Goal: Find contact information: Find contact information

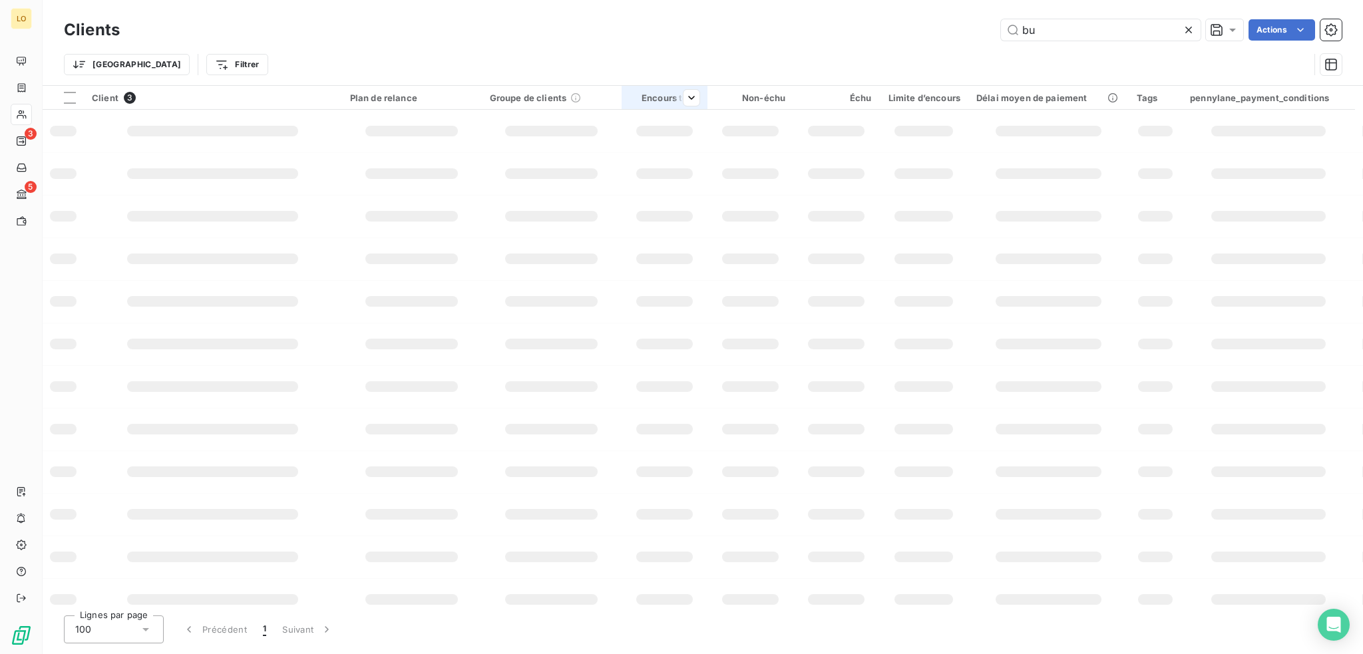
type input "b"
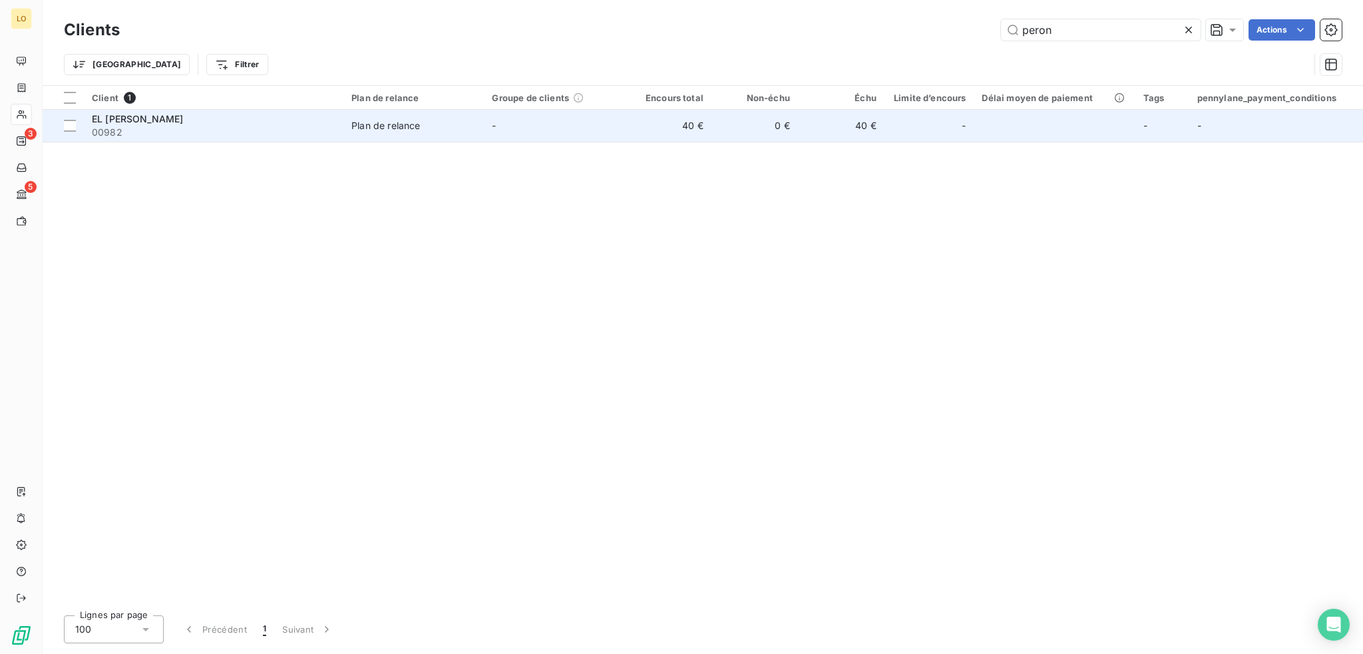
type input "peron"
click at [216, 128] on span "00982" at bounding box center [214, 132] width 244 height 13
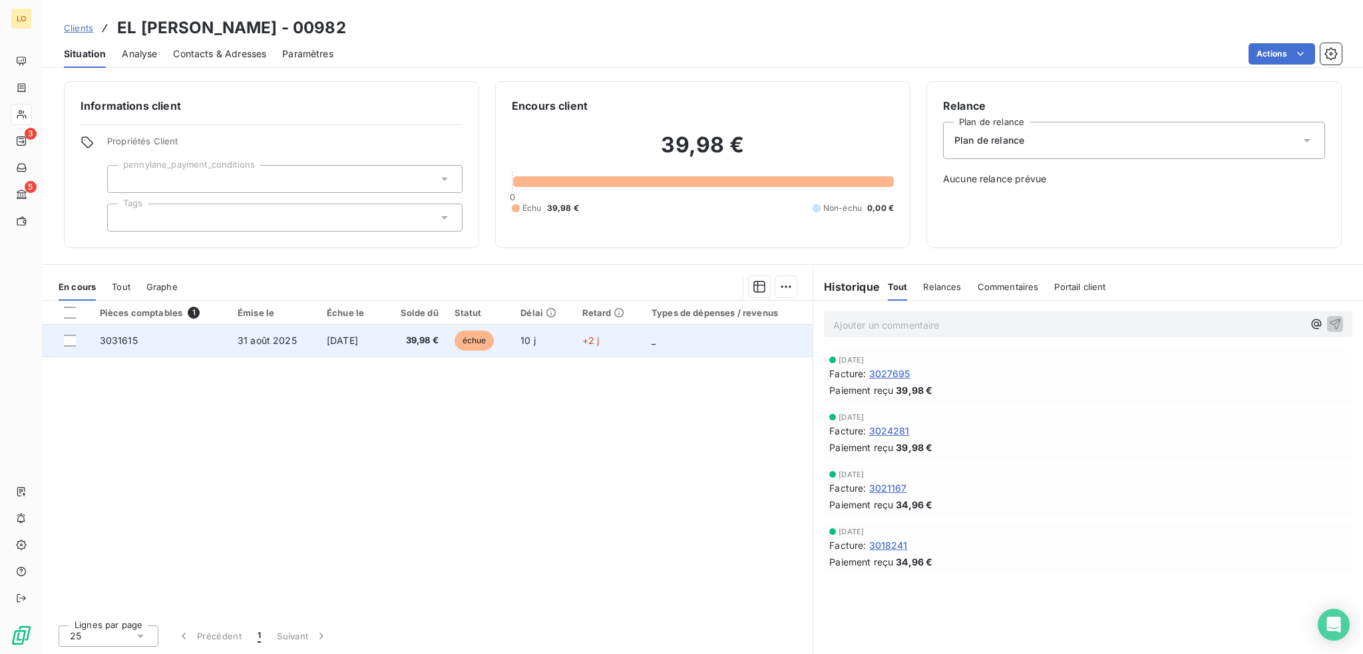
click at [494, 340] on span "échue" at bounding box center [474, 341] width 40 height 20
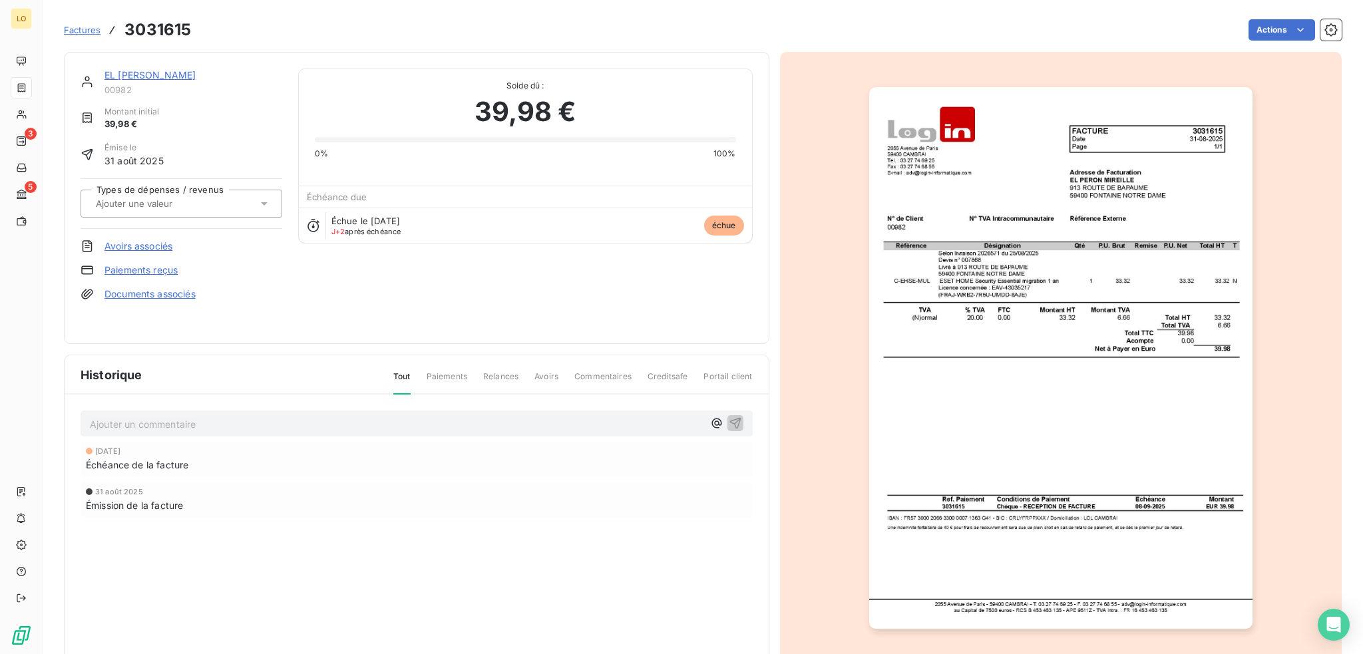
click at [149, 267] on link "Paiements reçus" at bounding box center [140, 269] width 73 height 13
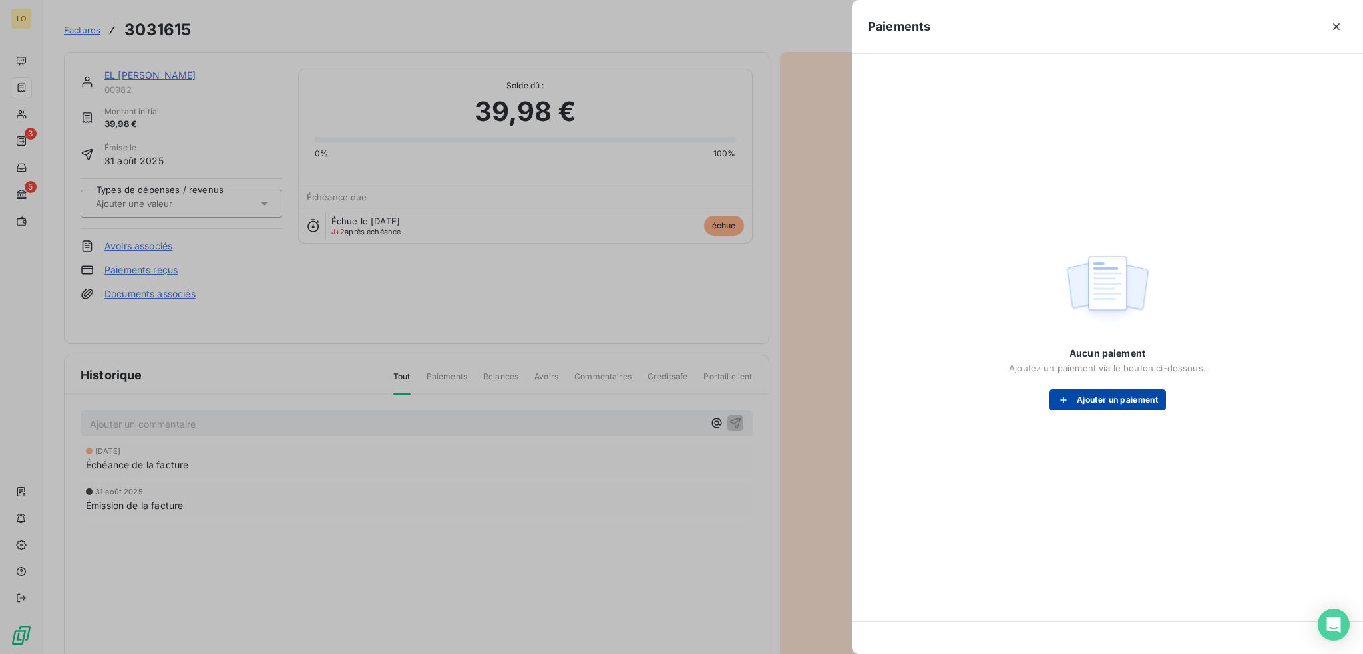
click at [1091, 399] on button "Ajouter un paiement" at bounding box center [1107, 399] width 117 height 21
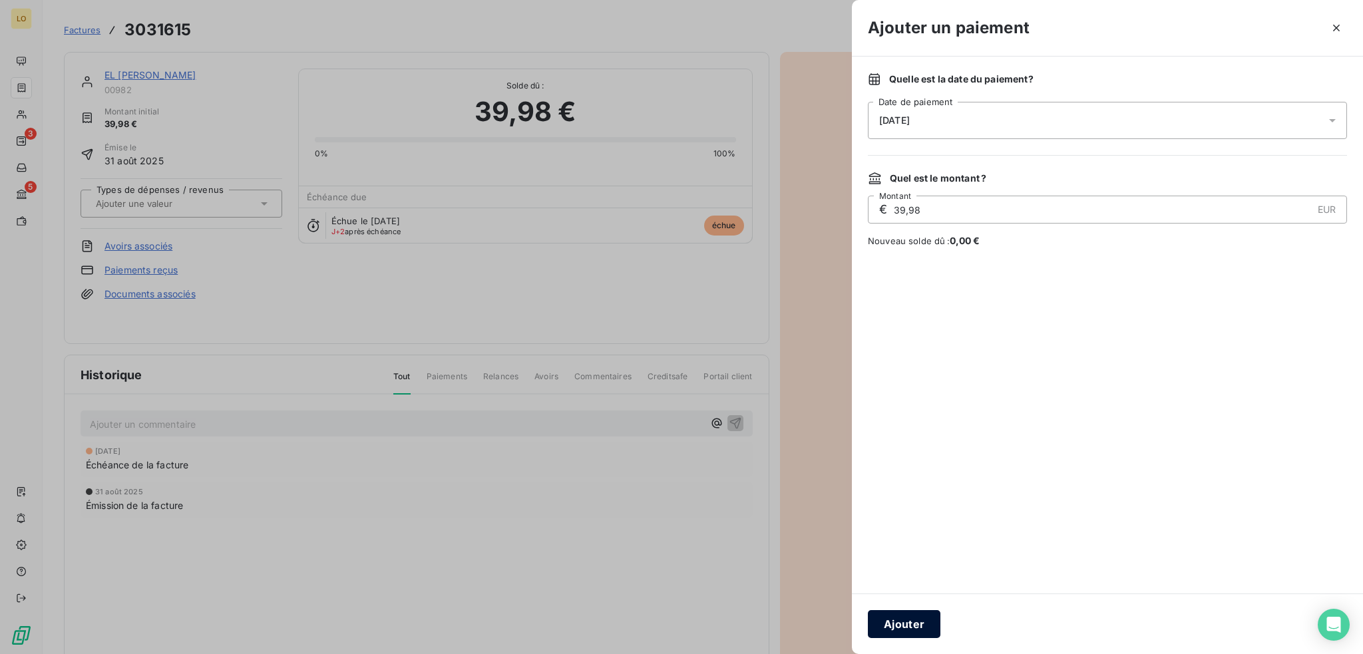
click at [894, 621] on button "Ajouter" at bounding box center [904, 624] width 73 height 28
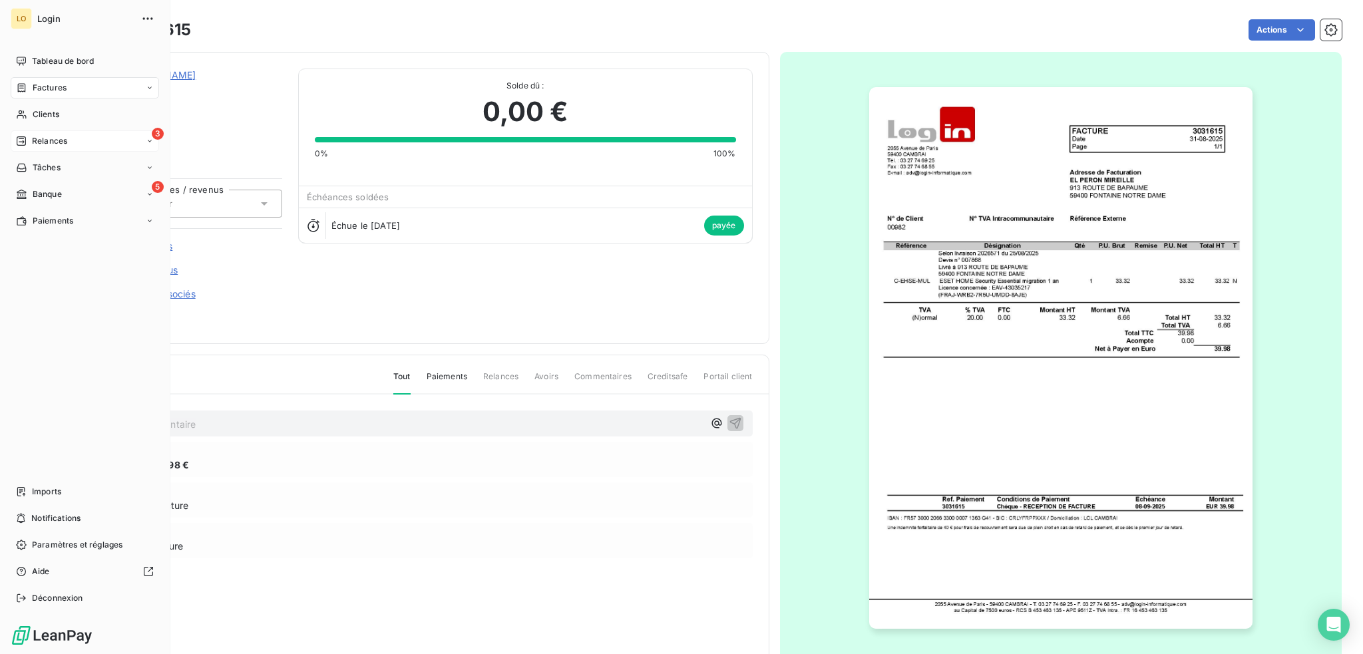
click at [59, 139] on span "Relances" at bounding box center [49, 141] width 35 height 12
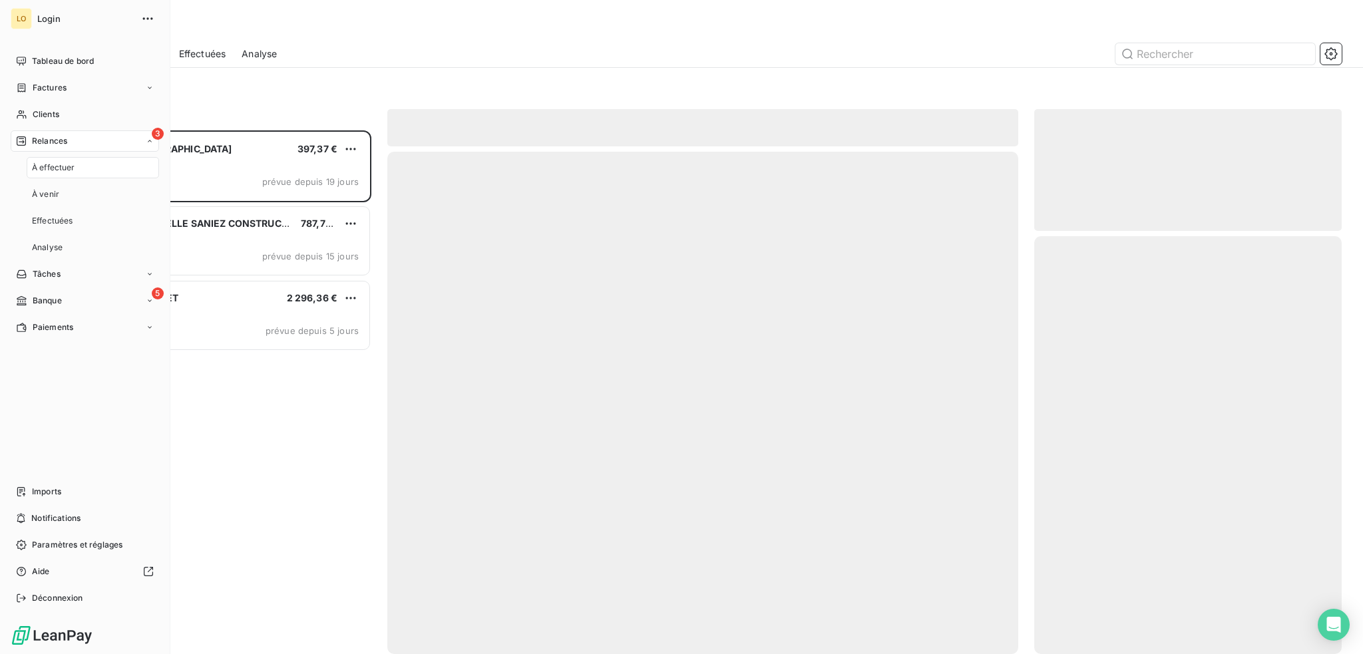
scroll to position [514, 297]
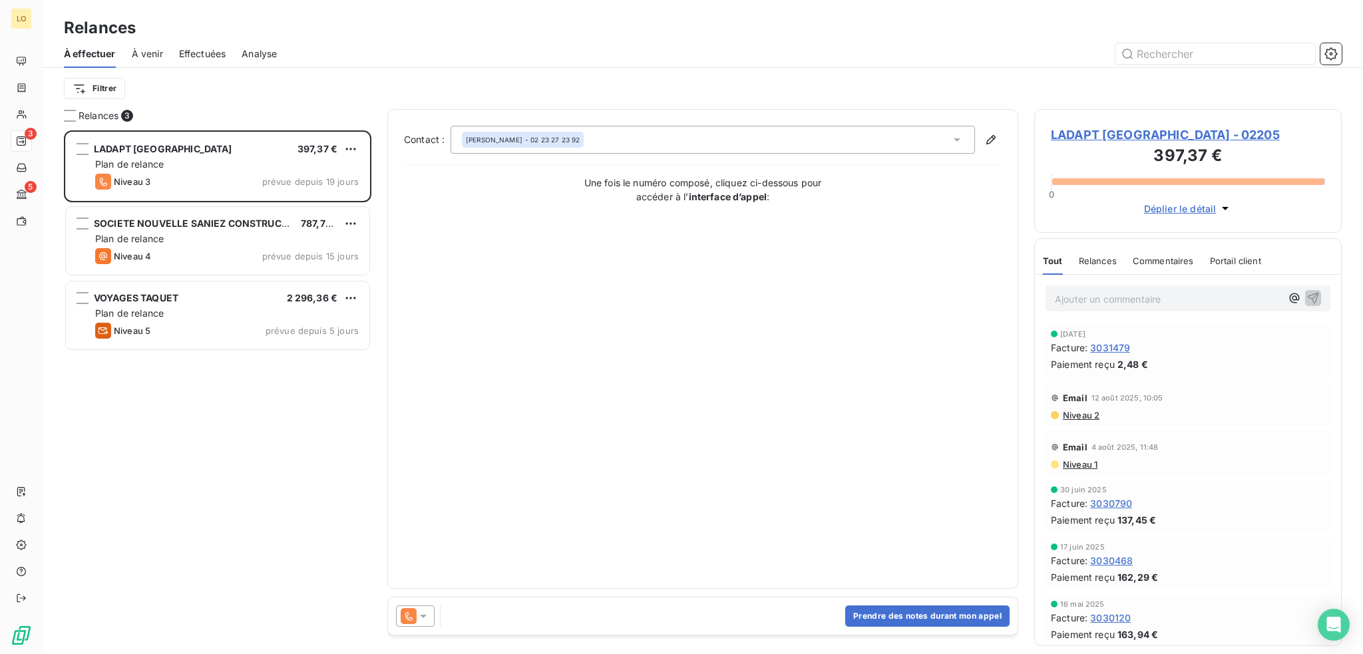
click at [1177, 135] on span "LADAPT [GEOGRAPHIC_DATA] - 02205" at bounding box center [1188, 135] width 274 height 18
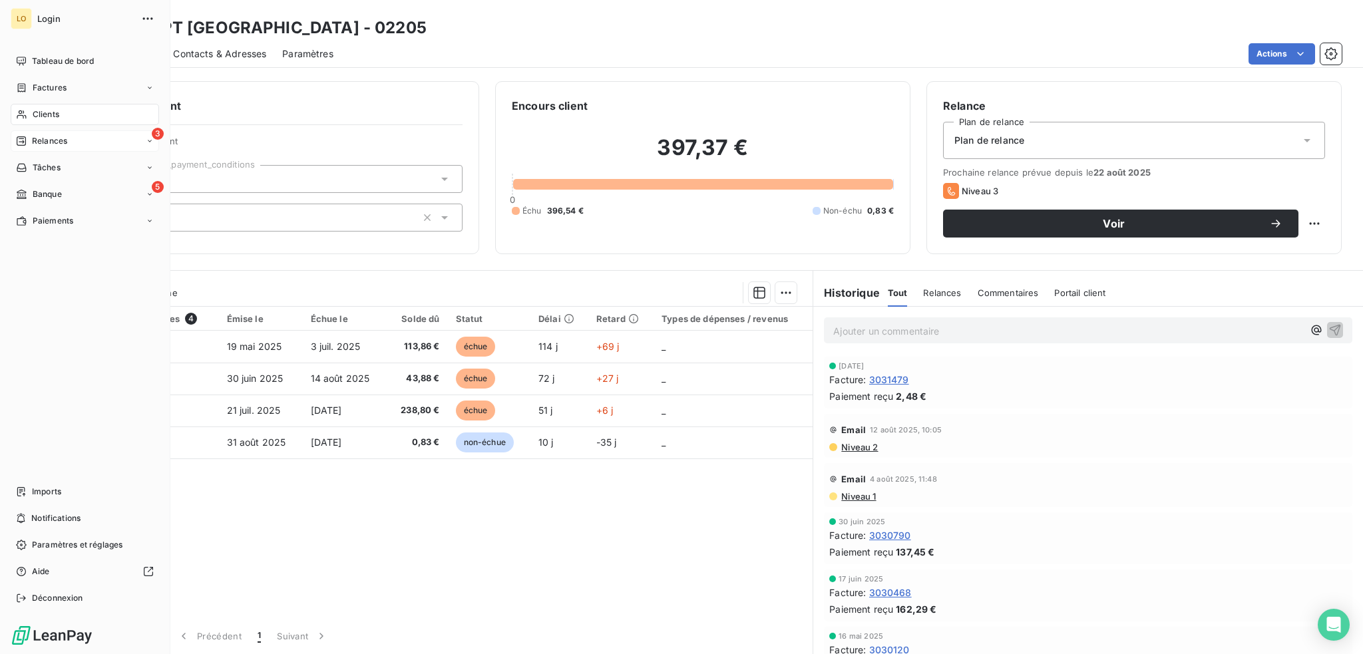
click at [48, 141] on span "Relances" at bounding box center [49, 141] width 35 height 12
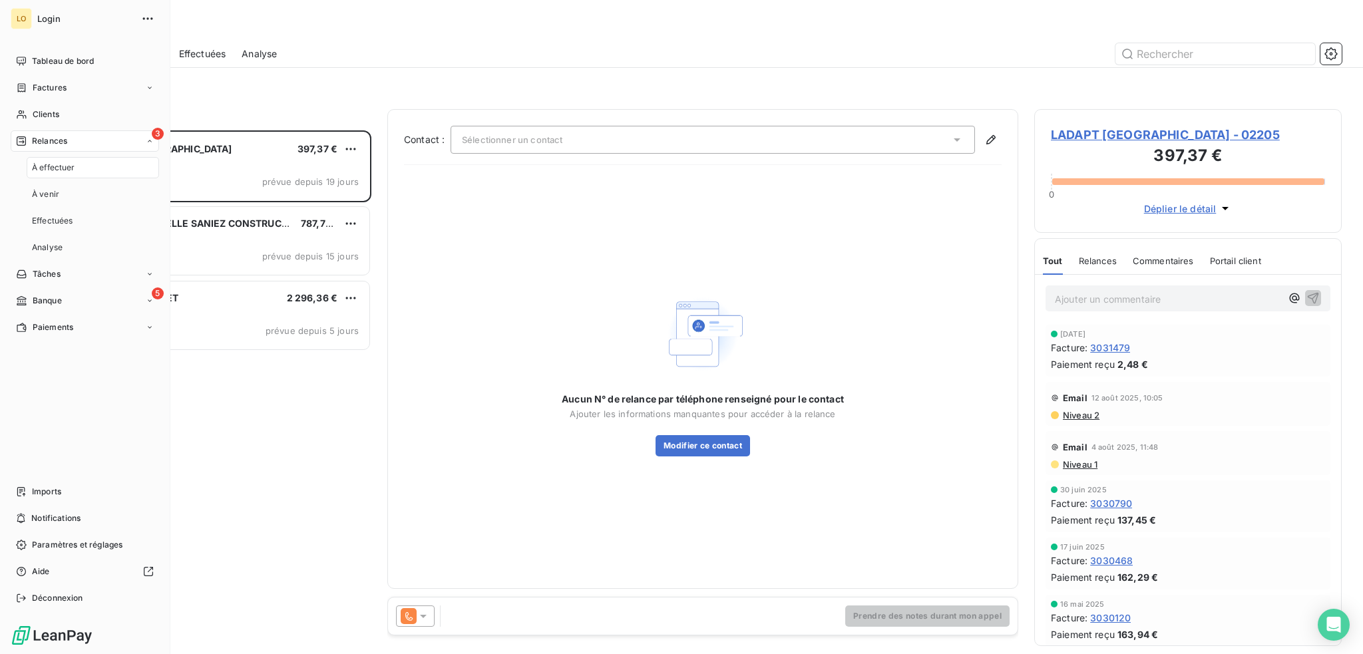
scroll to position [514, 297]
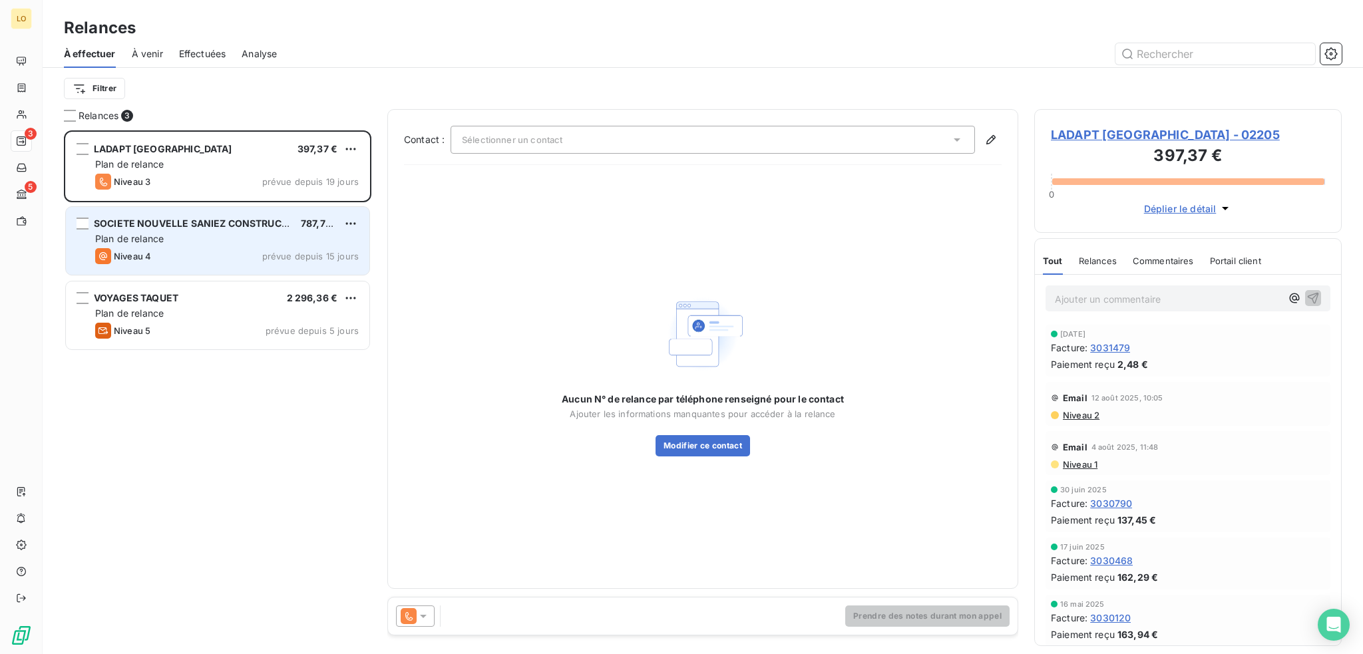
click at [263, 236] on div "Plan de relance" at bounding box center [226, 238] width 263 height 13
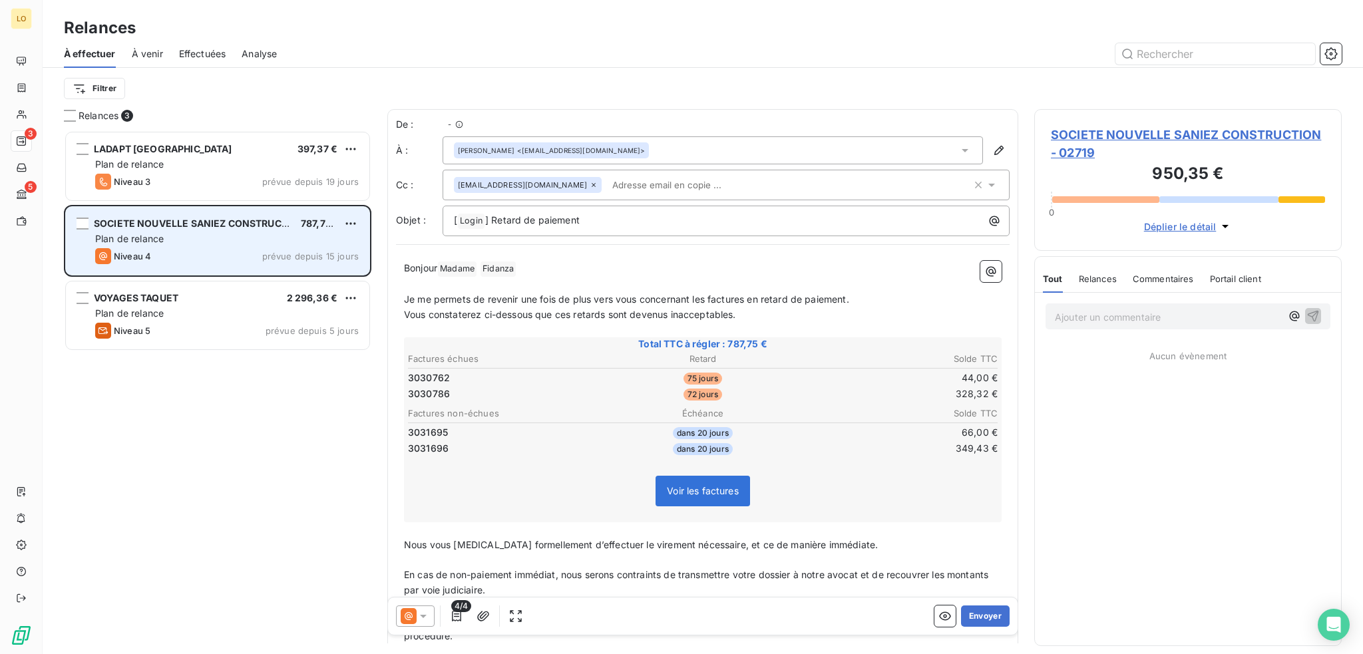
scroll to position [514, 297]
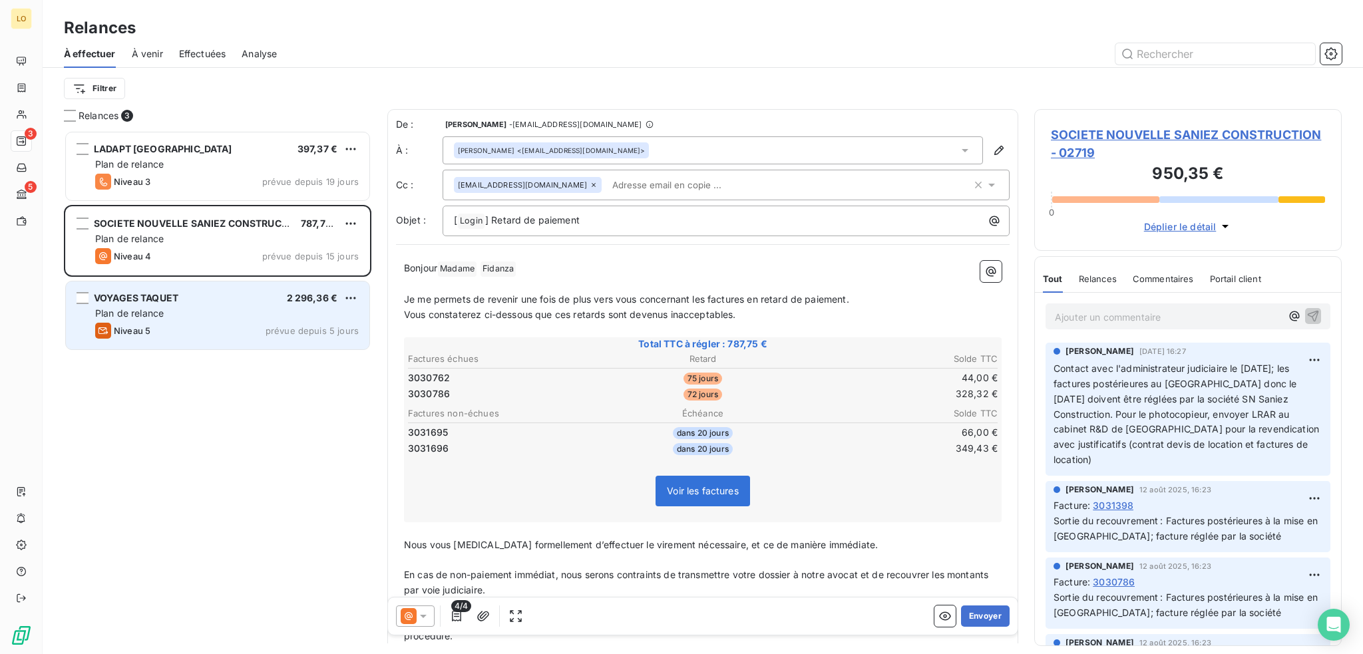
click at [221, 315] on div "Plan de relance" at bounding box center [226, 313] width 263 height 13
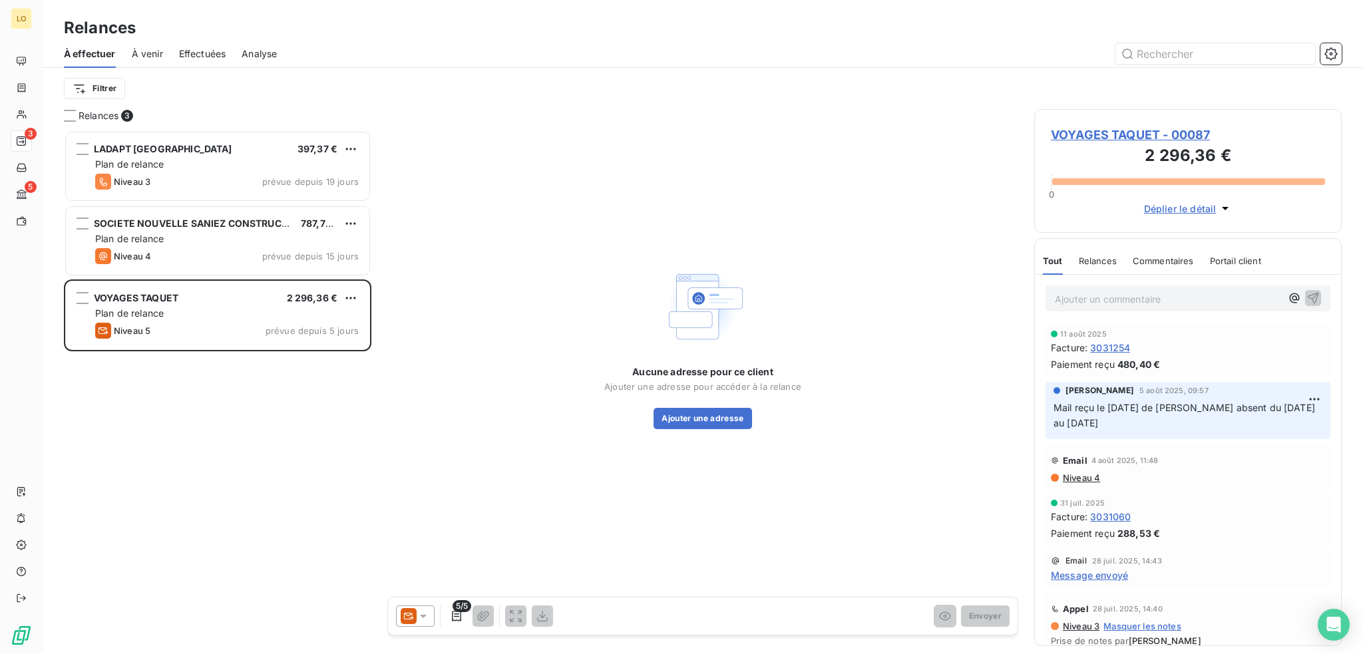
click at [1077, 133] on span "VOYAGES TAQUET - 00087" at bounding box center [1188, 135] width 274 height 18
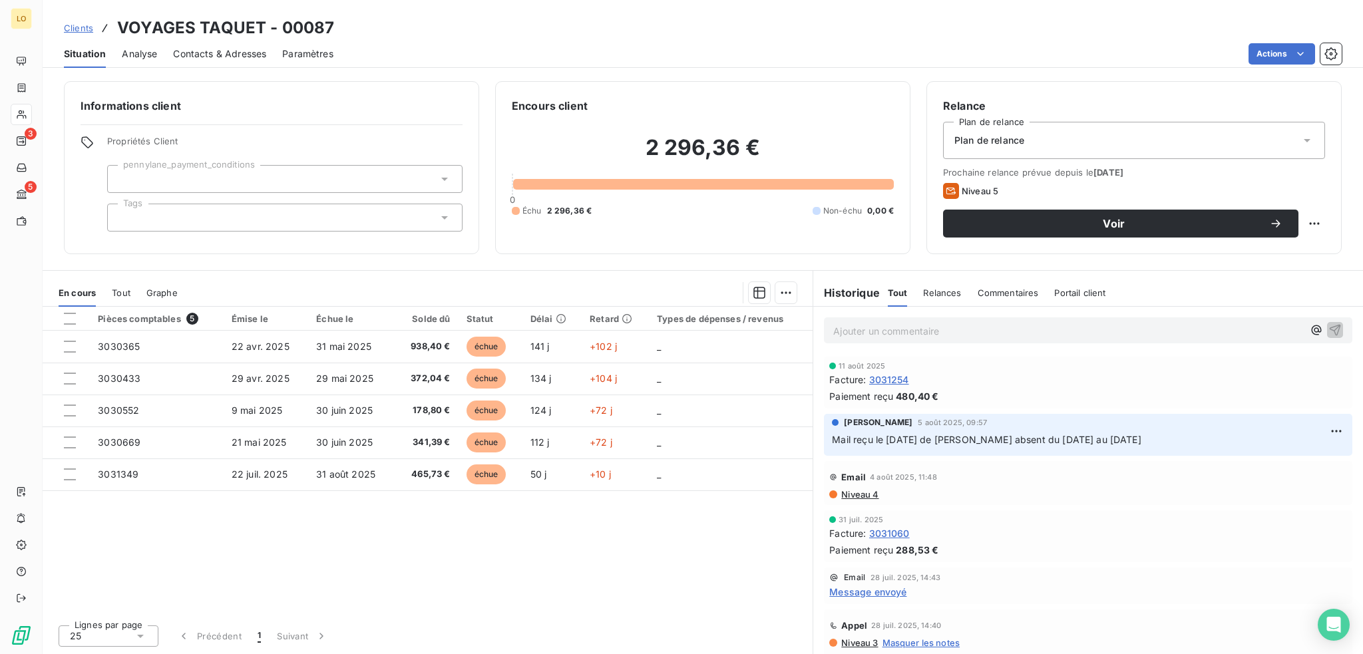
scroll to position [133, 0]
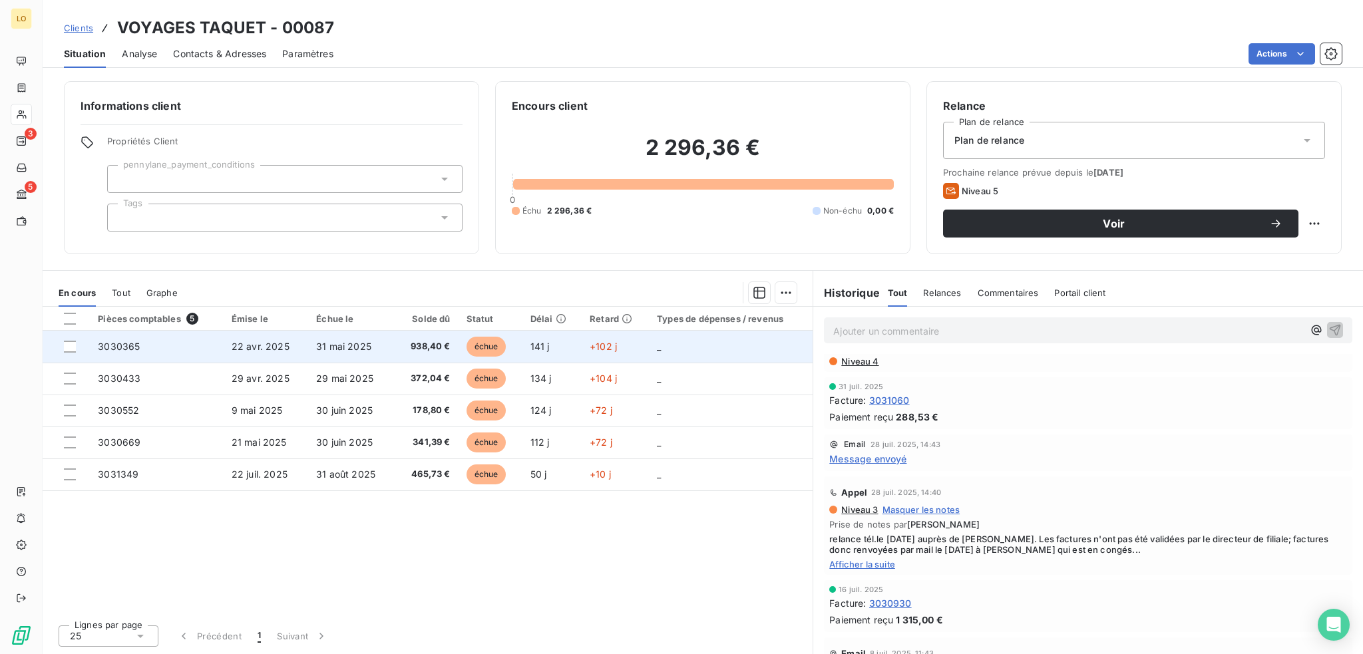
click at [482, 345] on span "échue" at bounding box center [486, 347] width 40 height 20
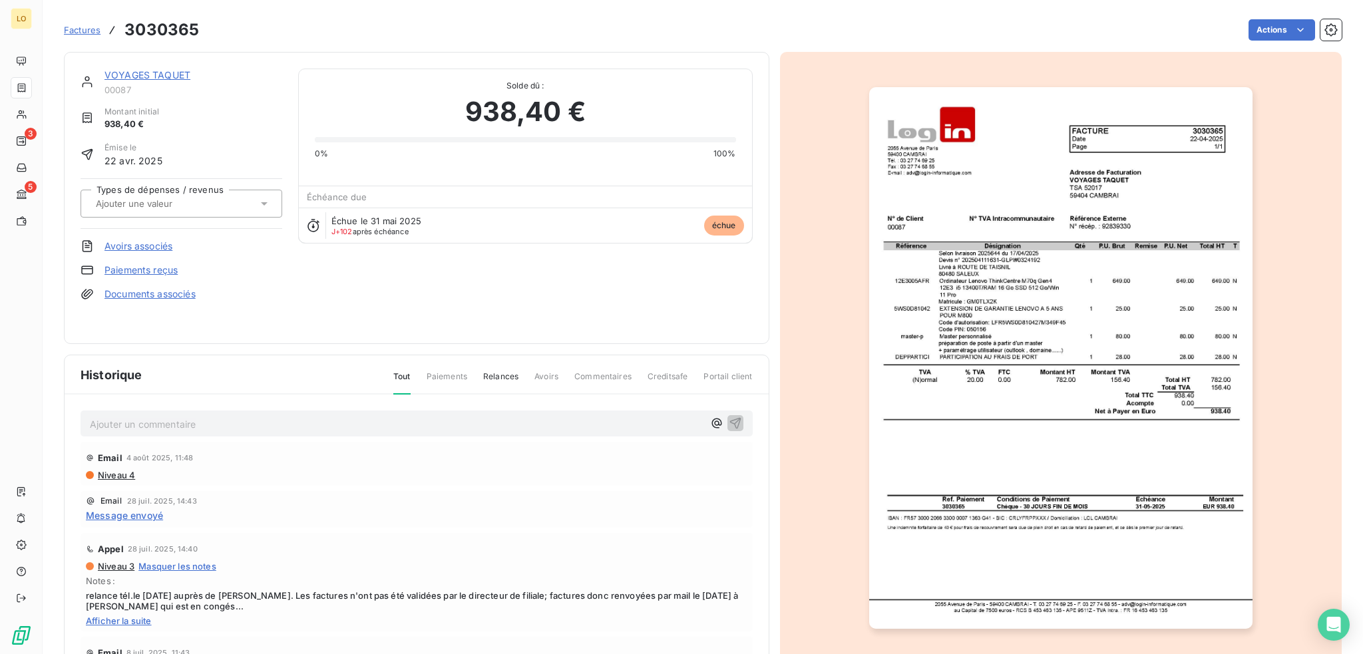
click at [146, 71] on link "VOYAGES TAQUET" at bounding box center [147, 74] width 86 height 11
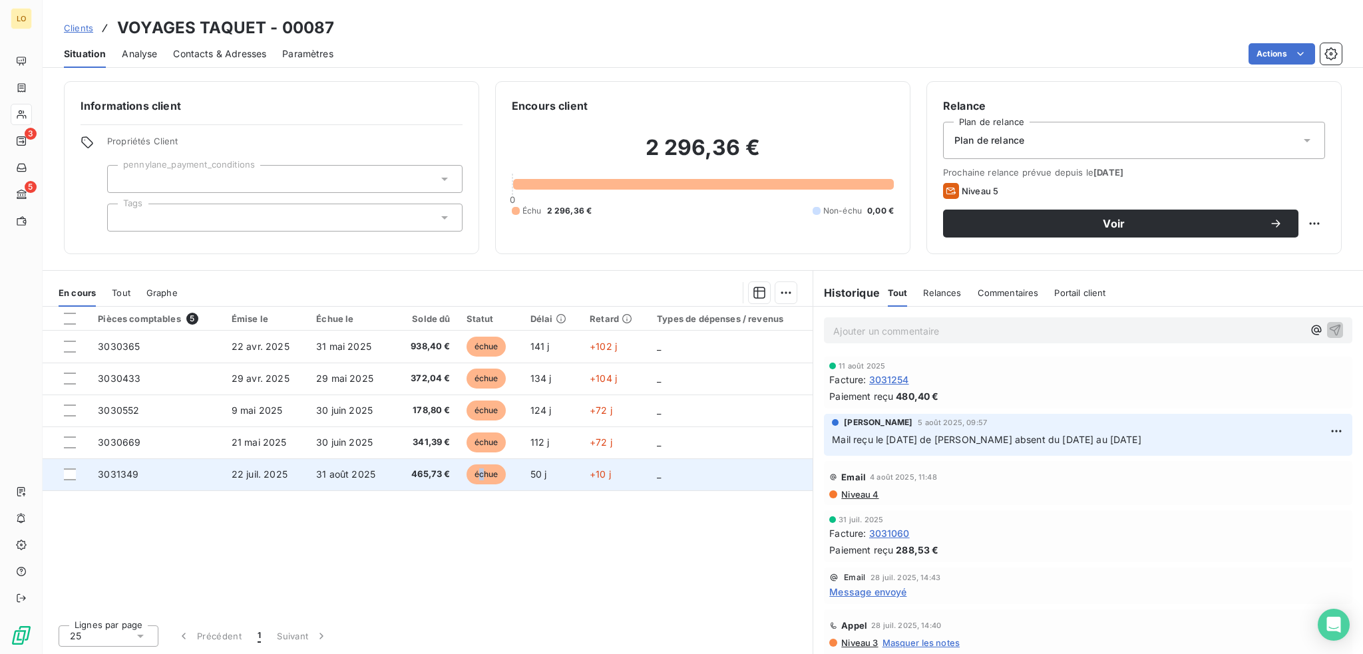
click at [481, 471] on span "échue" at bounding box center [486, 474] width 40 height 20
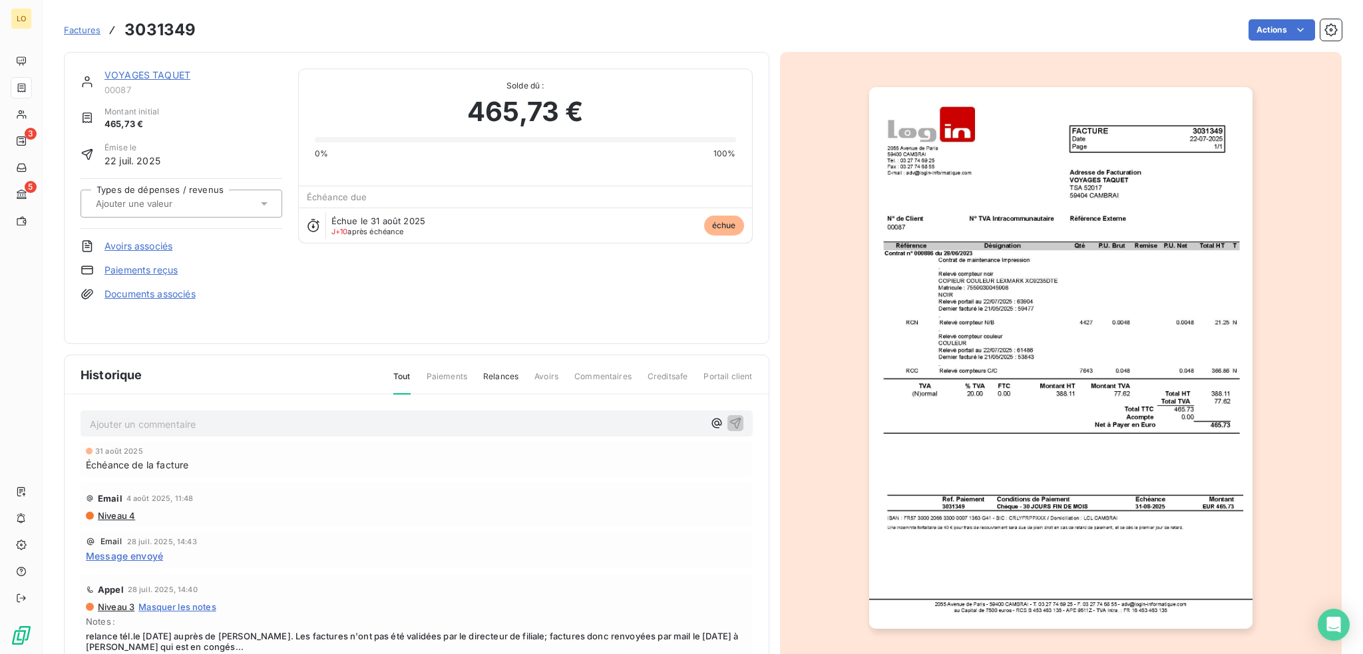
click at [182, 75] on link "VOYAGES TAQUET" at bounding box center [147, 74] width 86 height 11
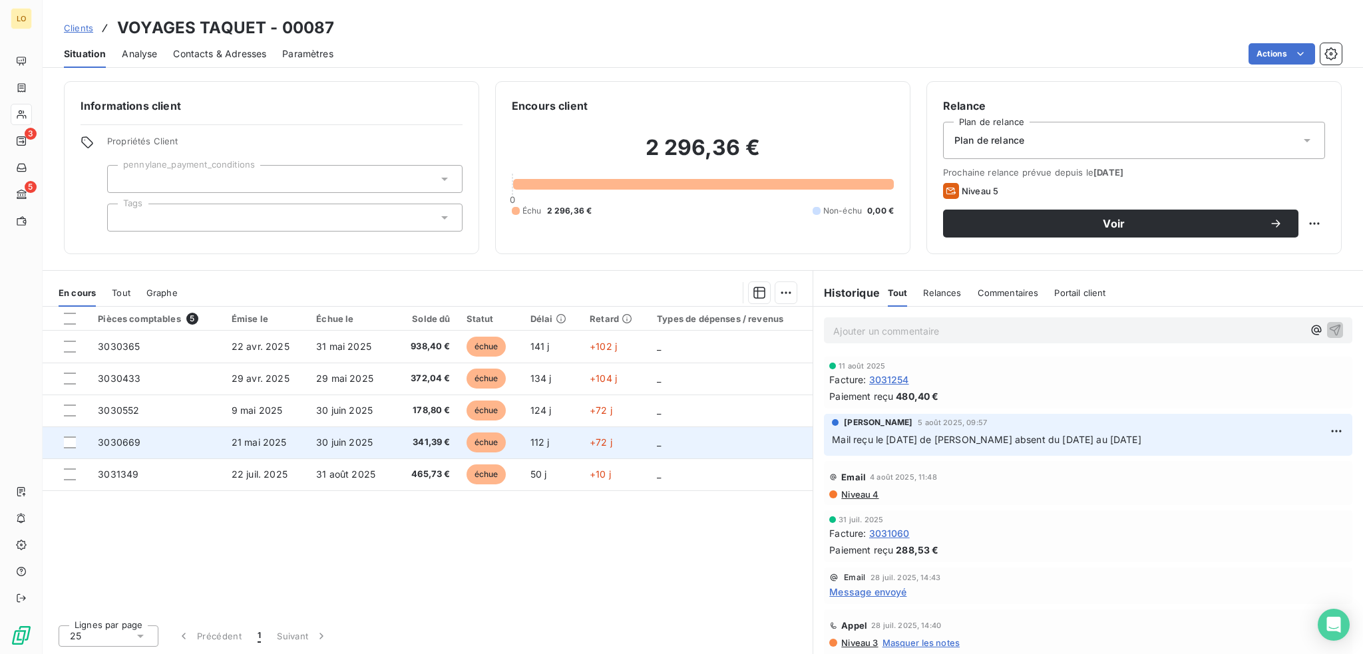
click at [485, 439] on span "échue" at bounding box center [486, 442] width 40 height 20
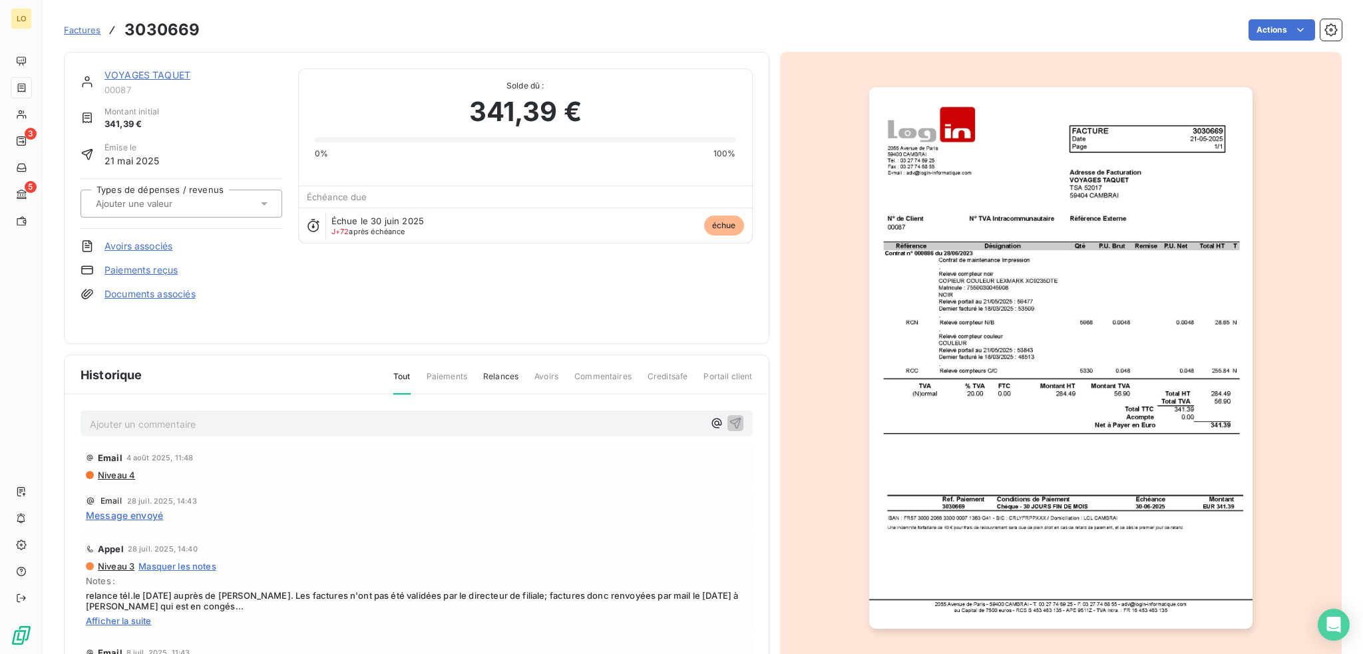
click at [170, 74] on link "VOYAGES TAQUET" at bounding box center [147, 74] width 86 height 11
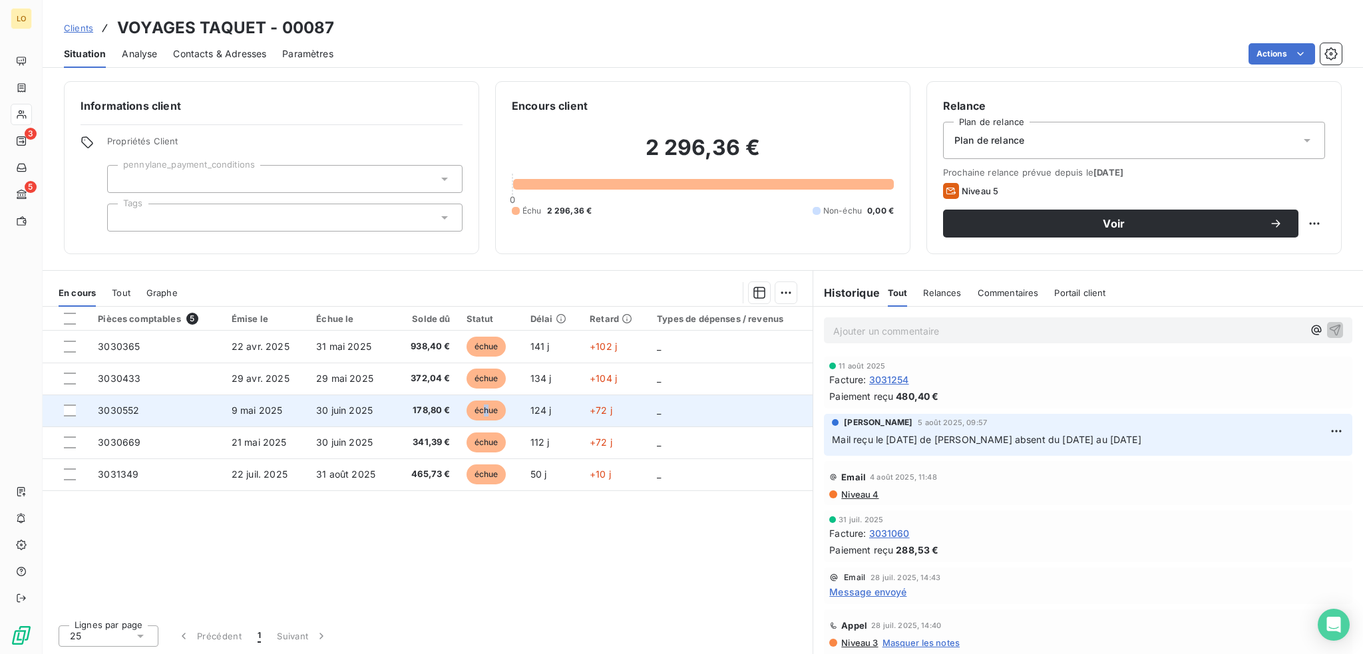
click at [486, 407] on span "échue" at bounding box center [486, 411] width 40 height 20
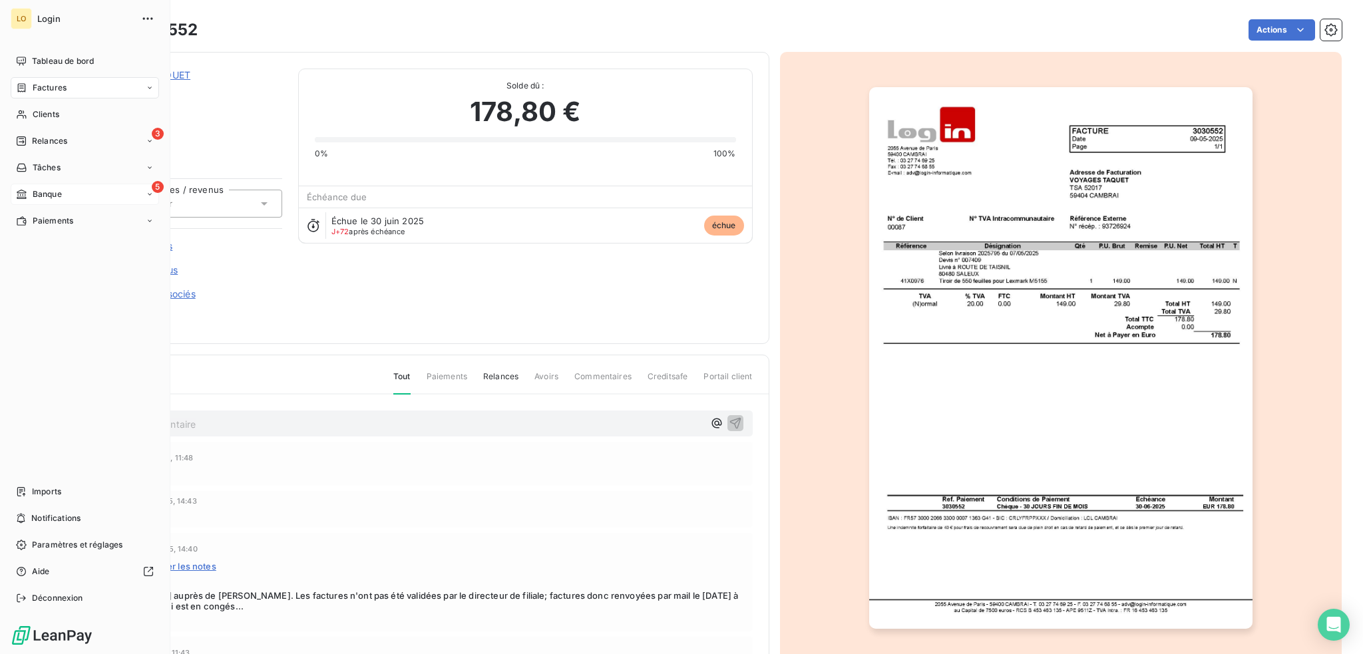
click at [67, 199] on div "5 Banque" at bounding box center [85, 194] width 148 height 21
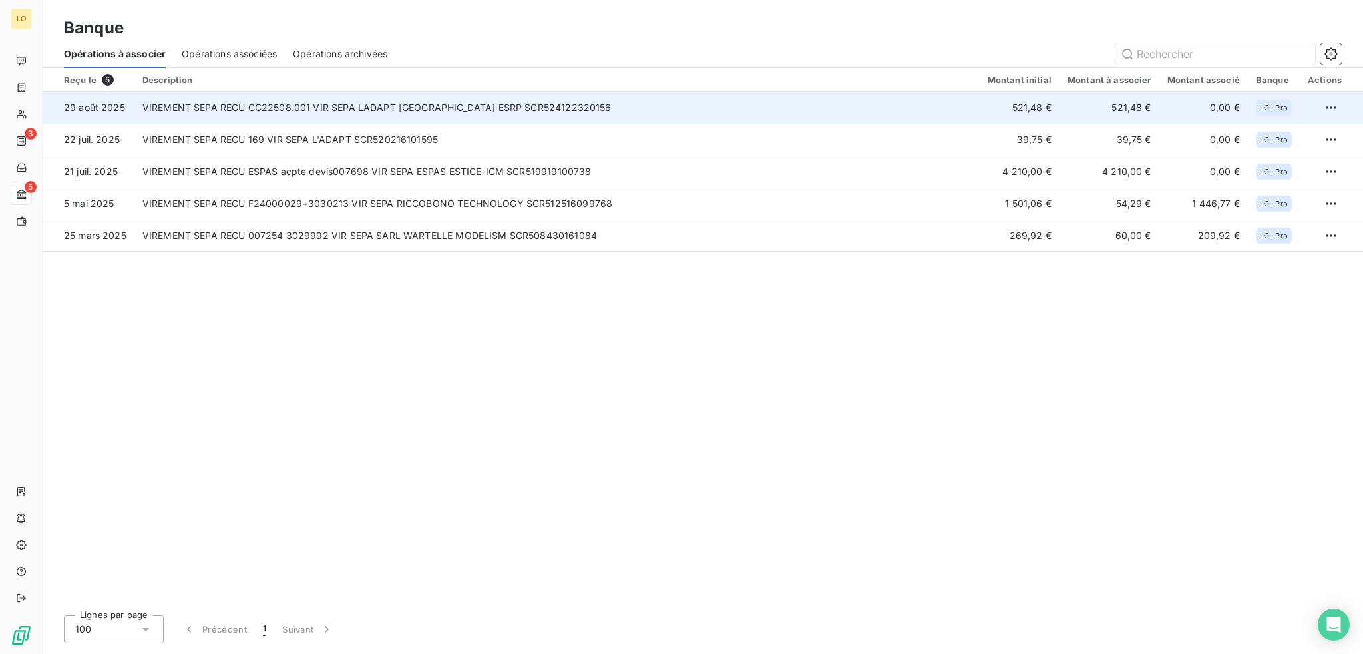
click at [657, 99] on td "VIREMENT SEPA RECU CC22508.001 VIR SEPA LADAPT [GEOGRAPHIC_DATA] ESRP SCR524122…" at bounding box center [556, 108] width 845 height 32
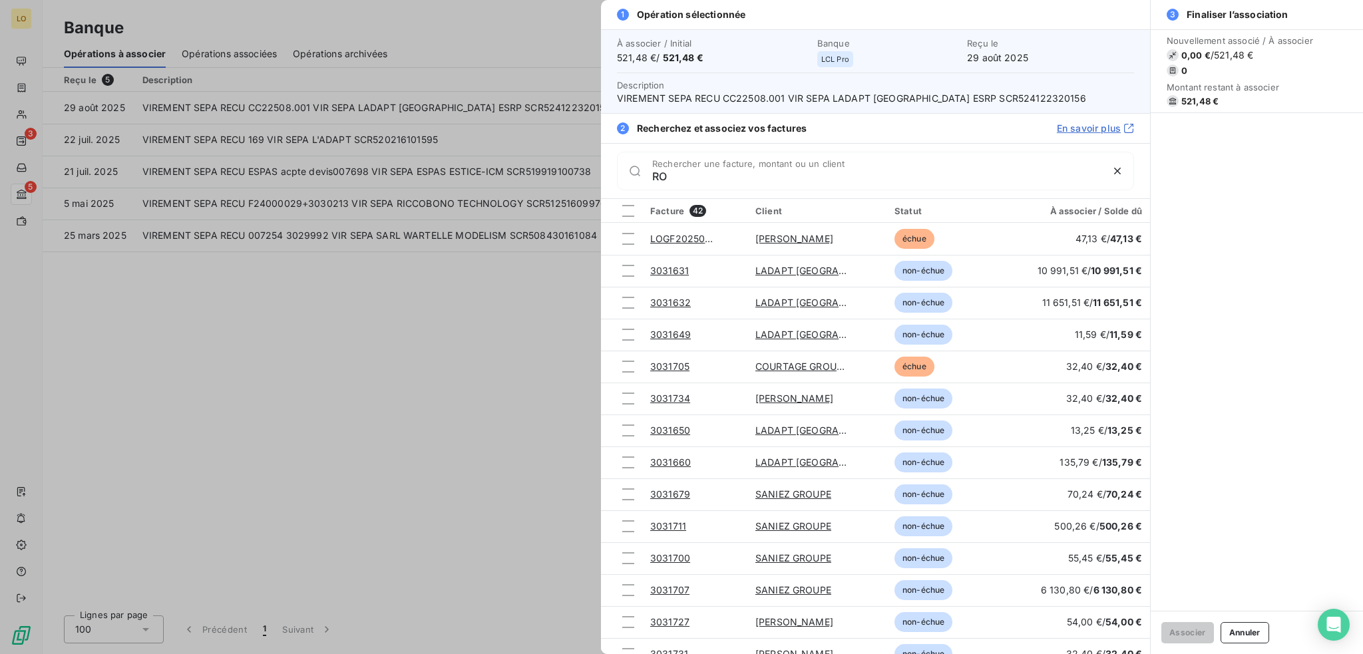
type input "R"
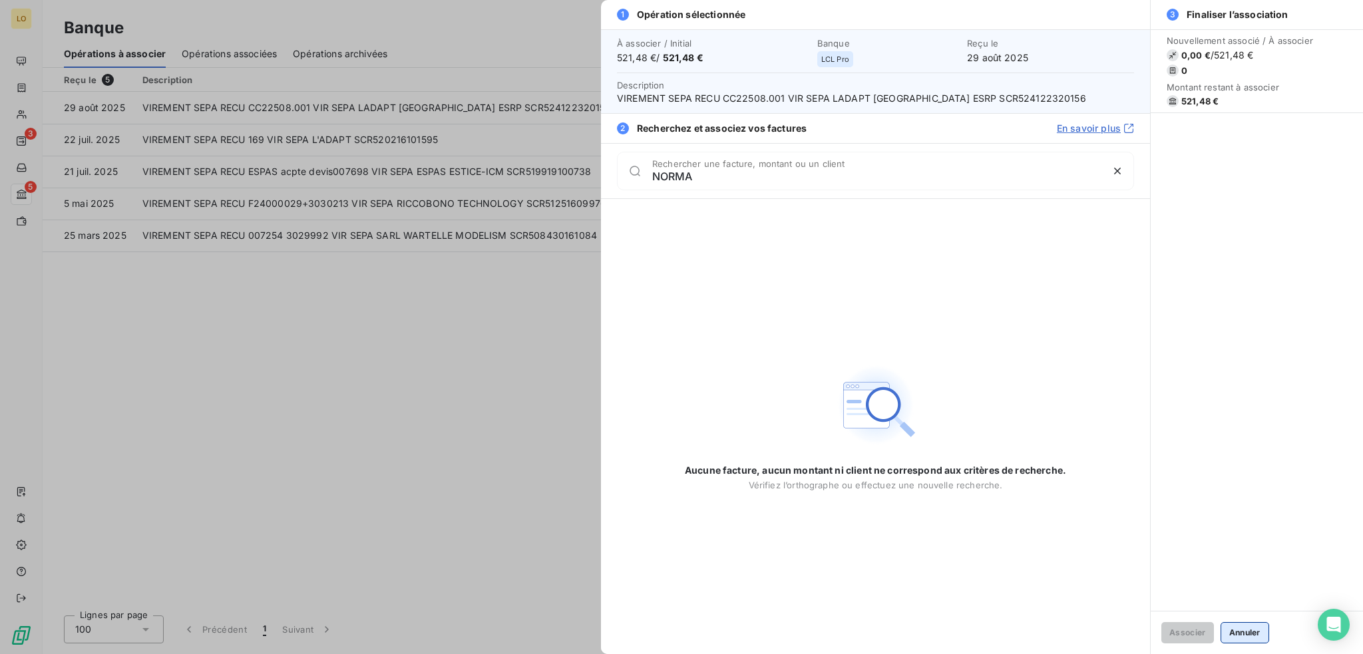
type input "NORMA"
click at [1238, 633] on button "Annuler" at bounding box center [1244, 632] width 49 height 21
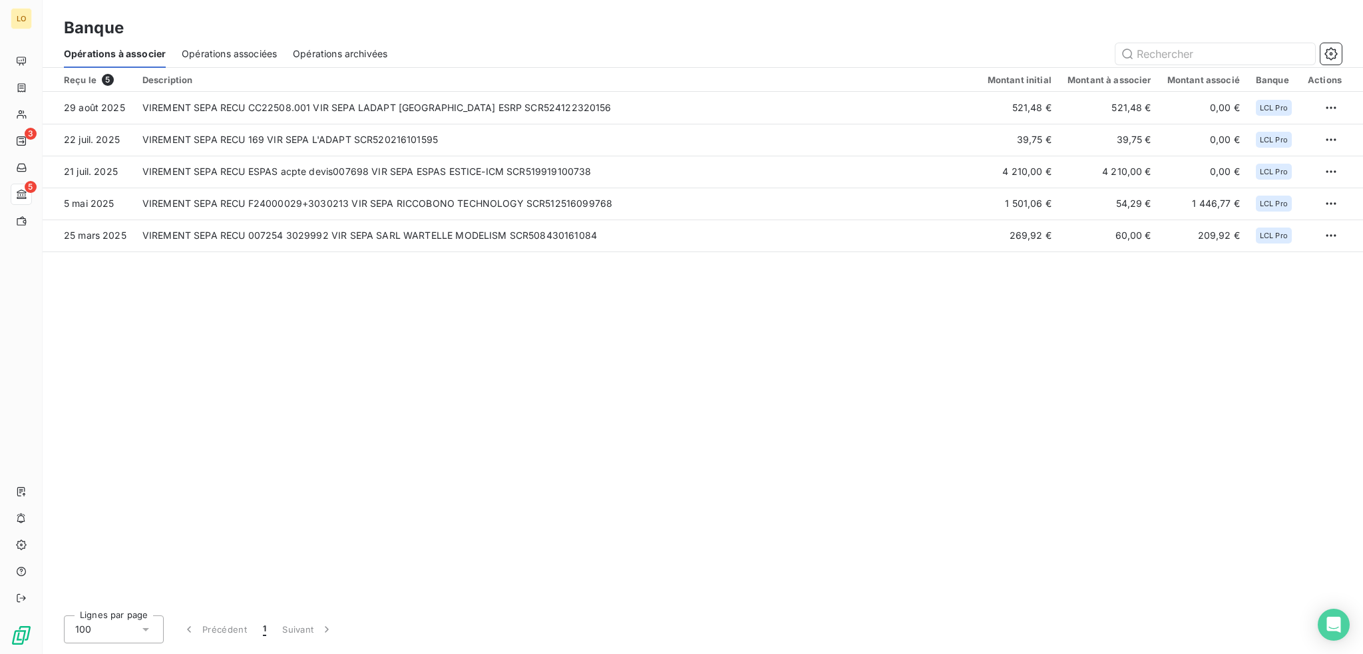
click at [233, 57] on span "Opérations associées" at bounding box center [229, 53] width 95 height 13
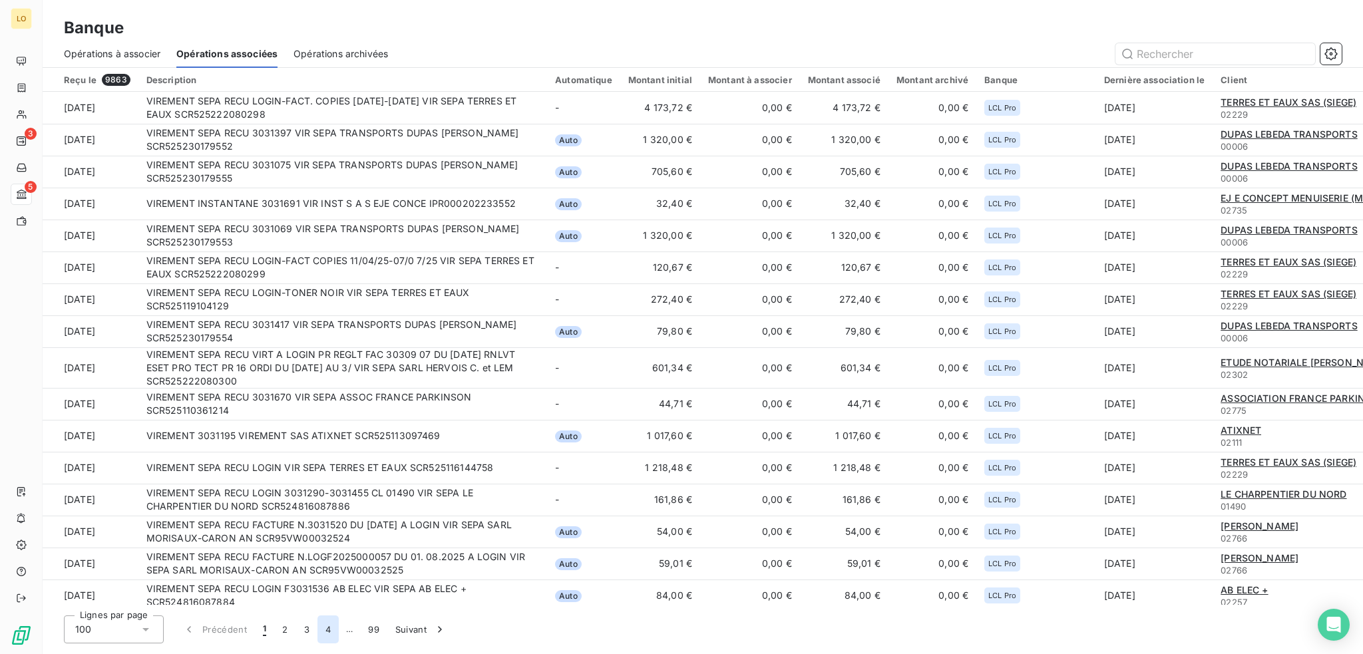
click at [327, 629] on button "4" at bounding box center [327, 629] width 21 height 28
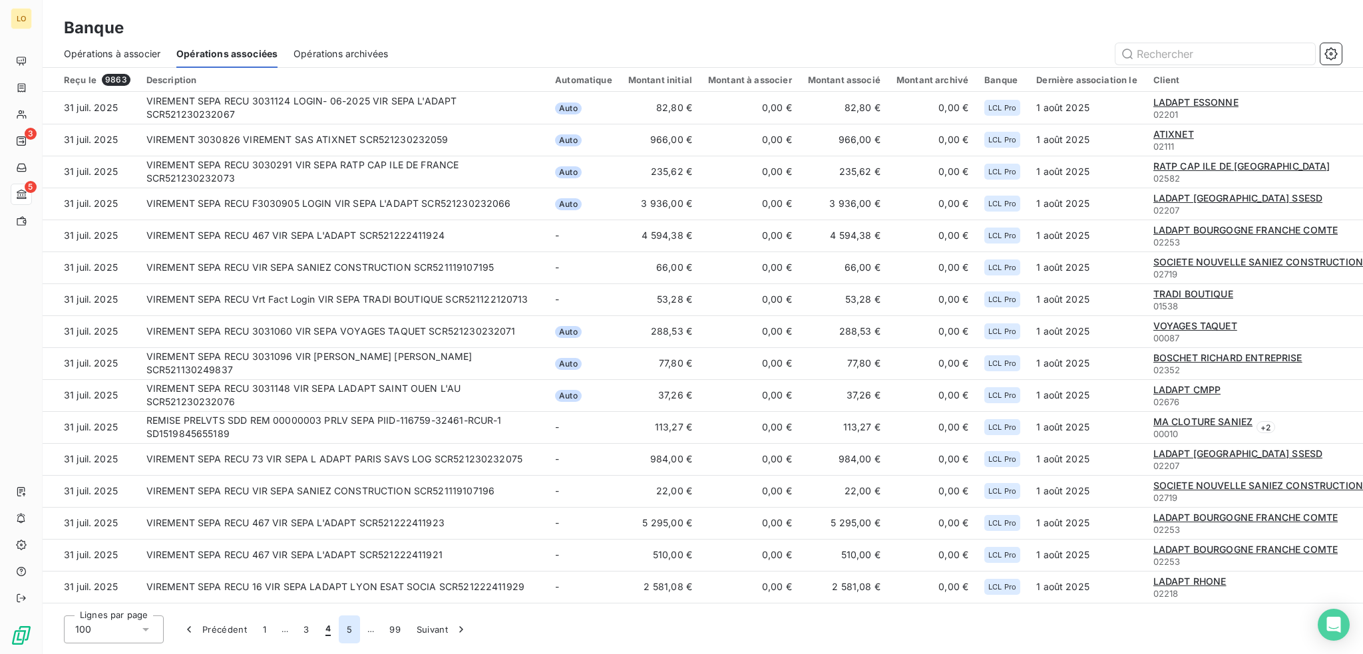
click at [353, 631] on button "5" at bounding box center [349, 629] width 21 height 28
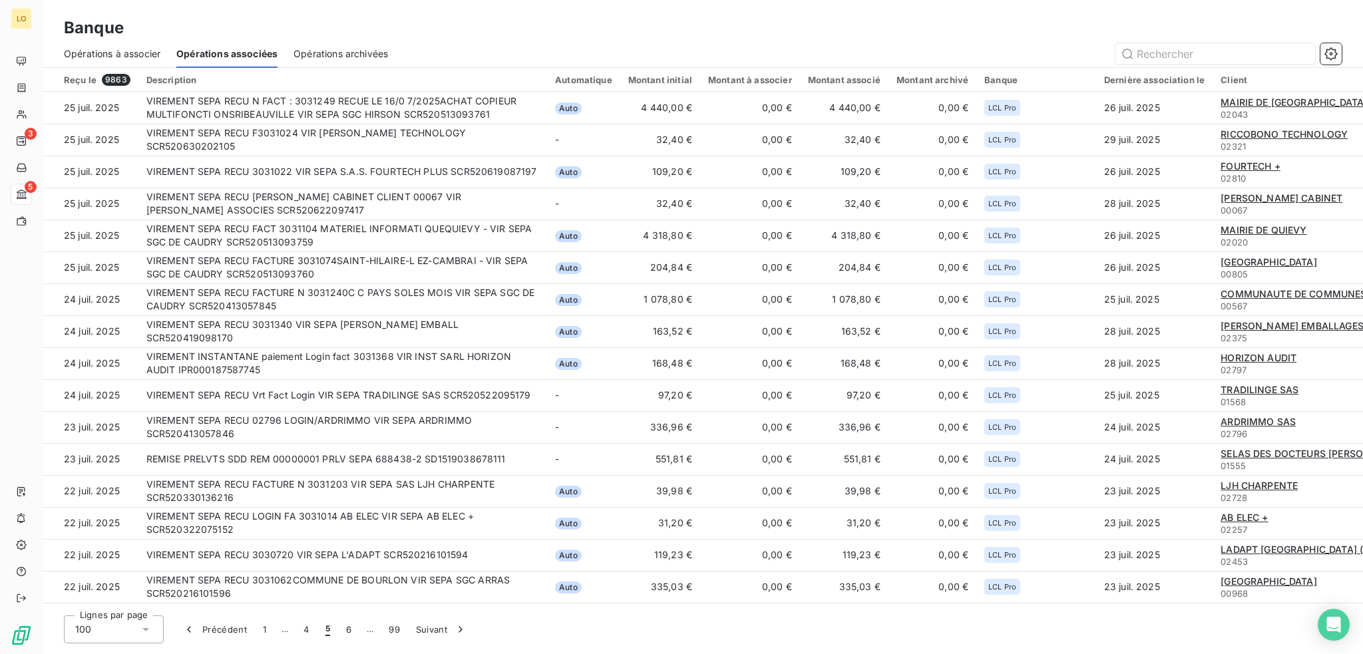
click at [353, 627] on button "6" at bounding box center [348, 629] width 21 height 28
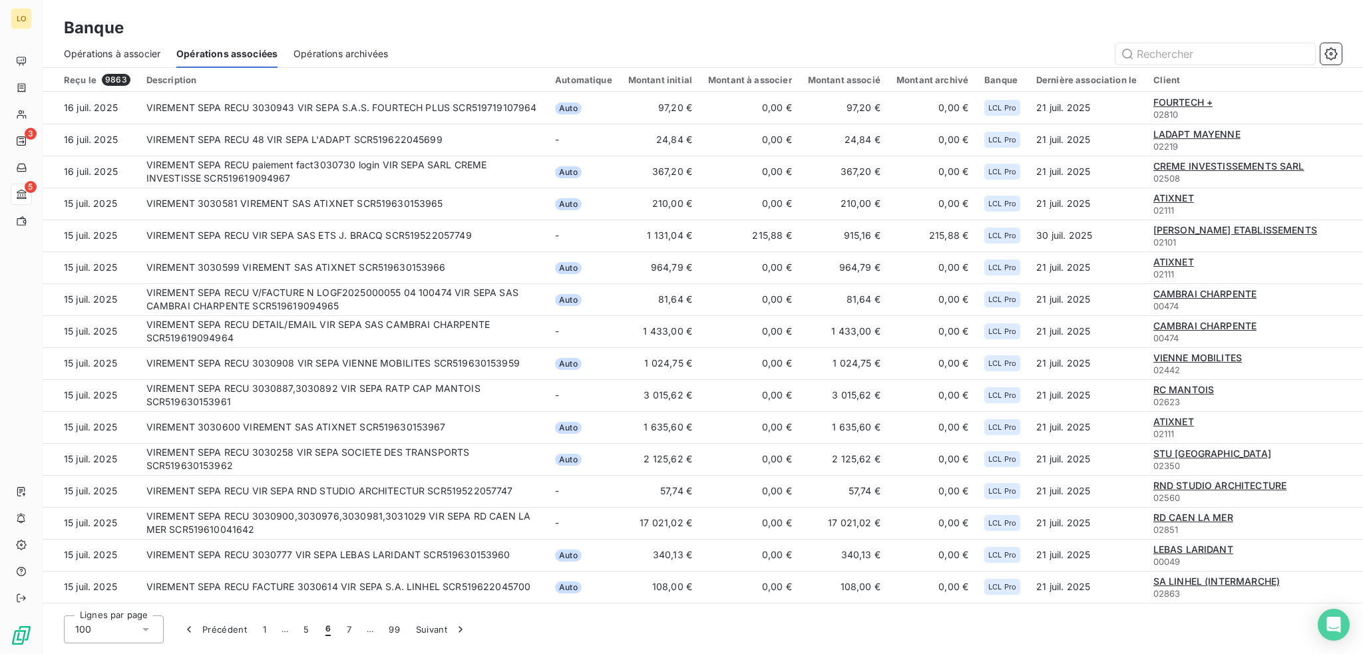
click at [356, 629] on button "7" at bounding box center [349, 629] width 21 height 28
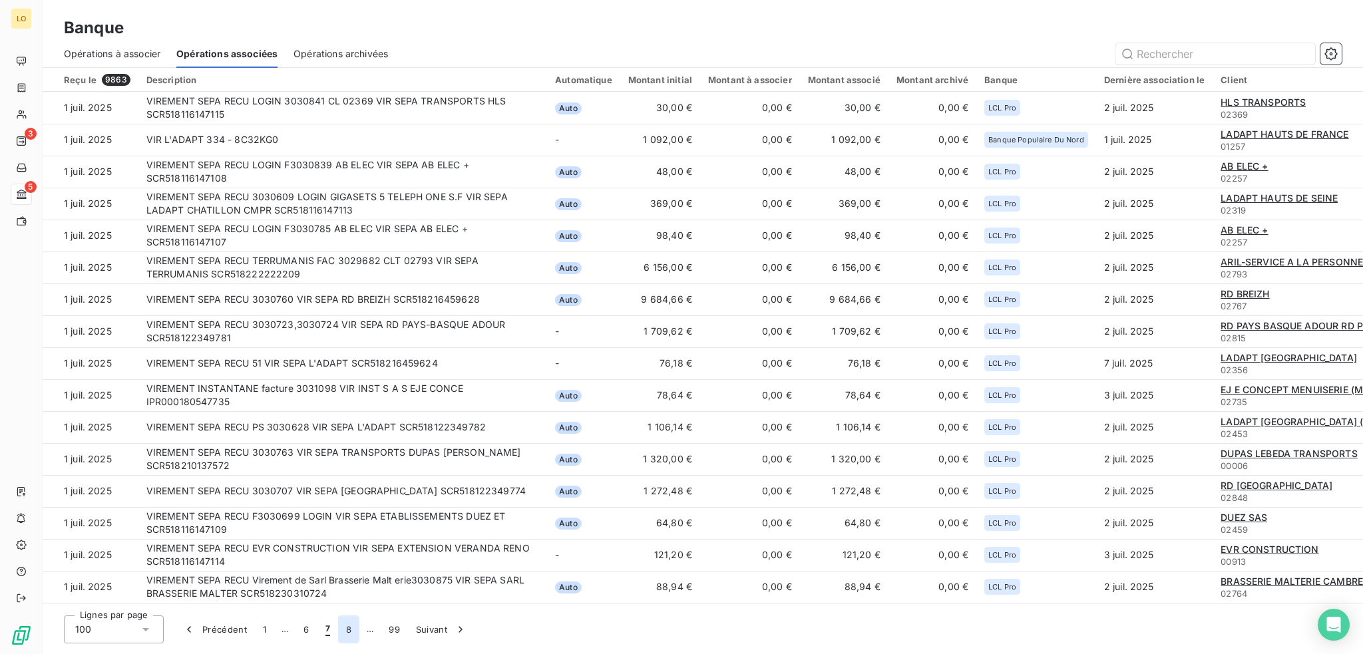
click at [350, 625] on button "8" at bounding box center [348, 629] width 21 height 28
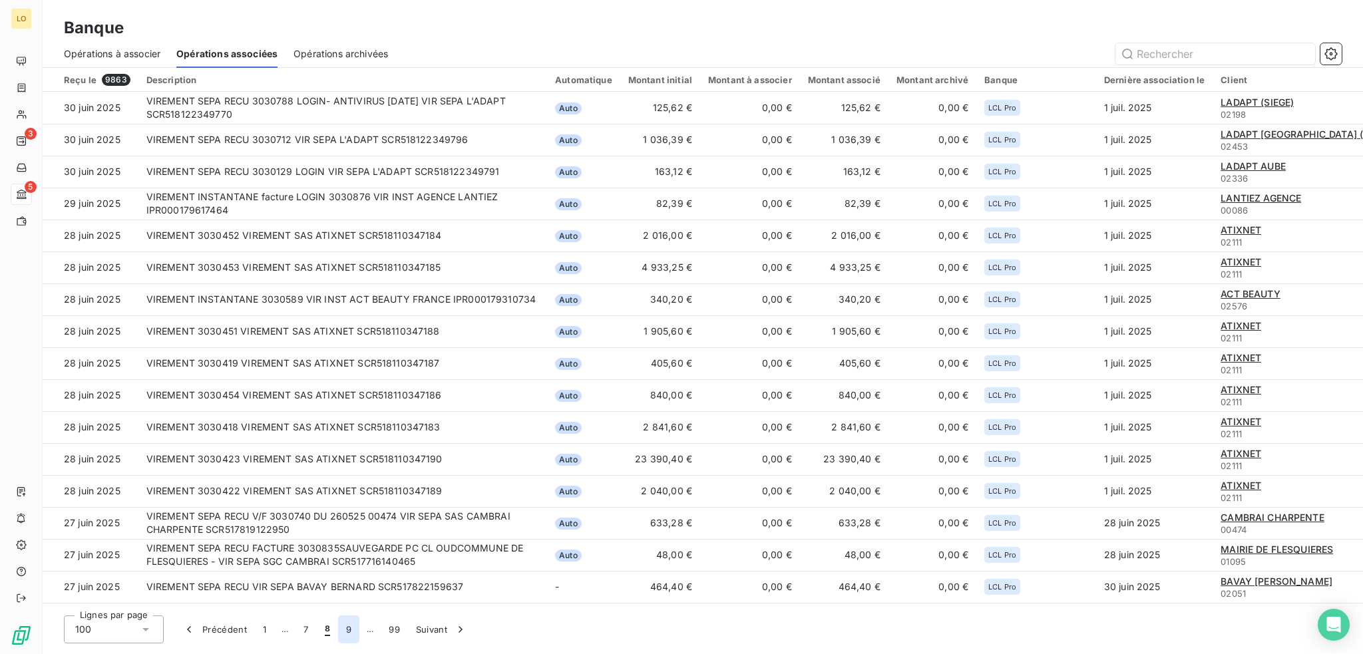
click at [351, 627] on button "9" at bounding box center [348, 629] width 21 height 28
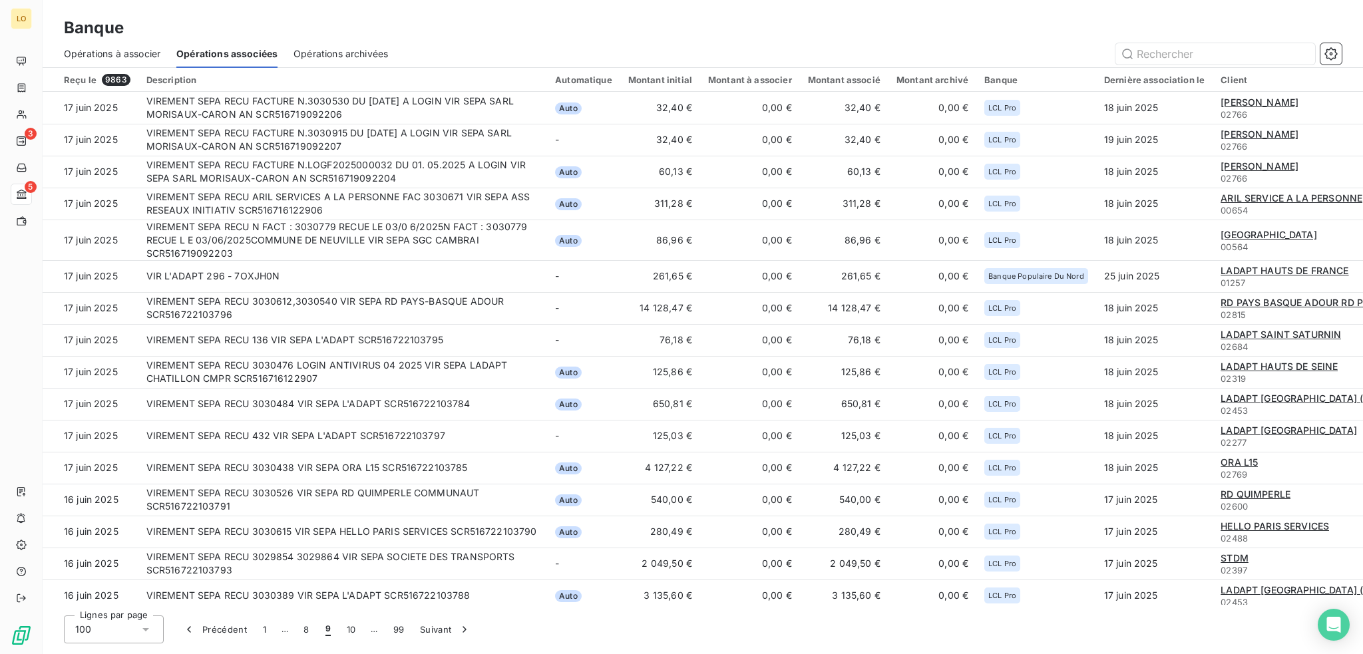
click at [352, 627] on button "10" at bounding box center [351, 629] width 25 height 28
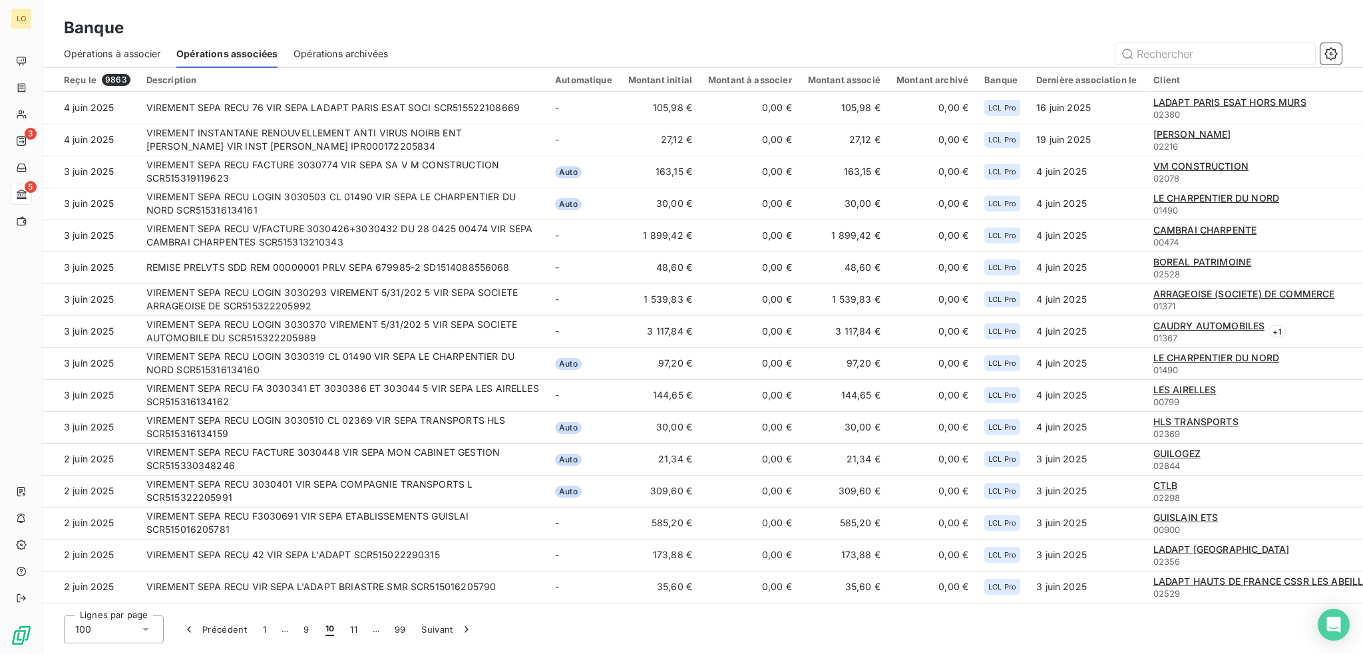
click at [357, 629] on button "11" at bounding box center [353, 629] width 23 height 28
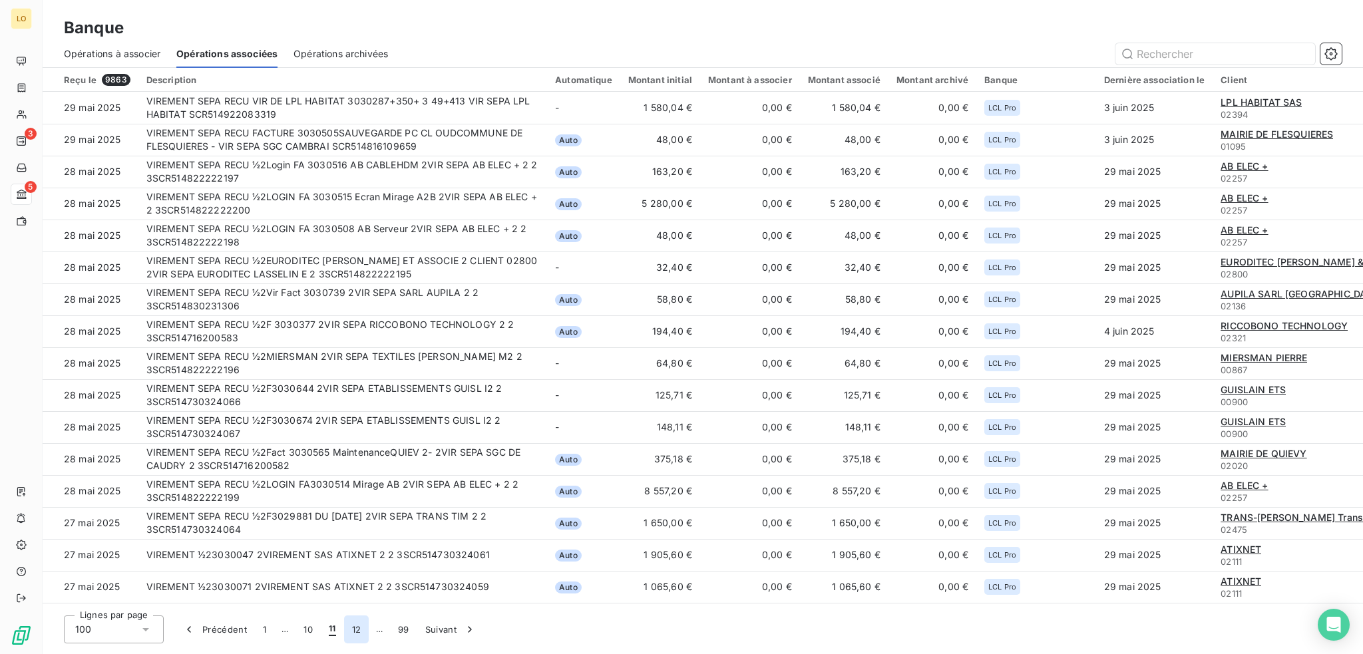
click at [357, 628] on button "12" at bounding box center [356, 629] width 25 height 28
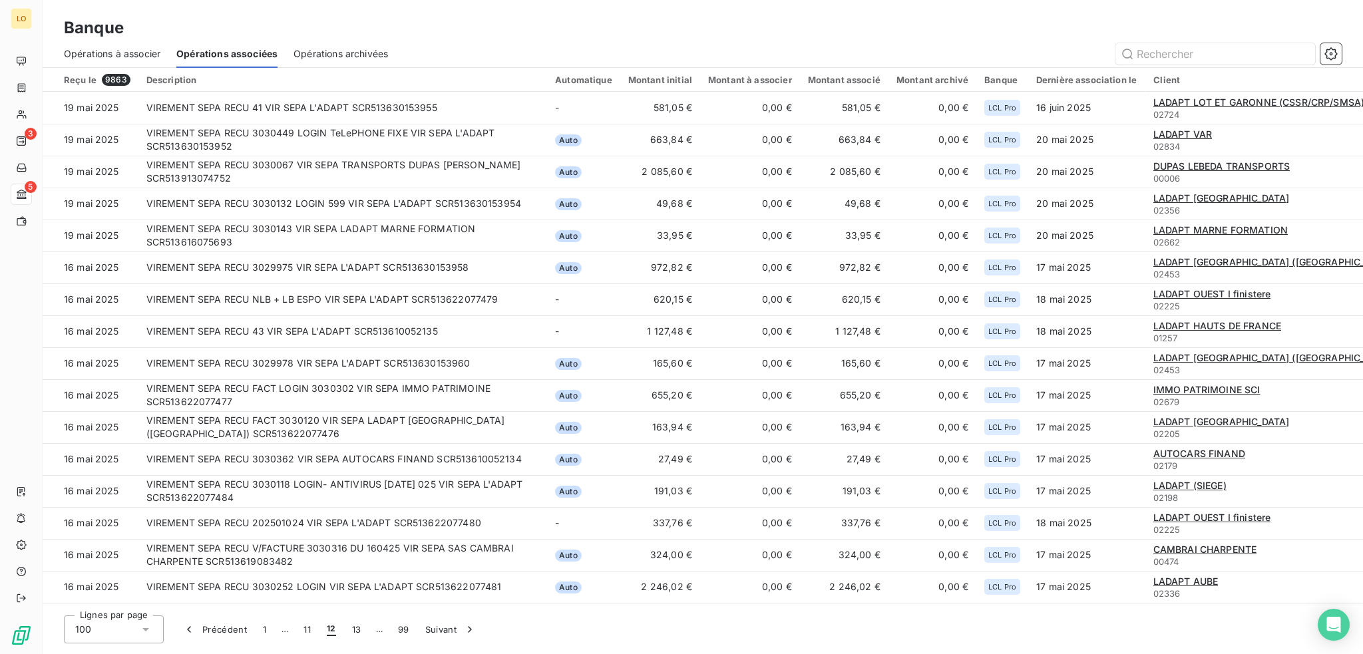
click at [359, 627] on button "13" at bounding box center [356, 629] width 25 height 28
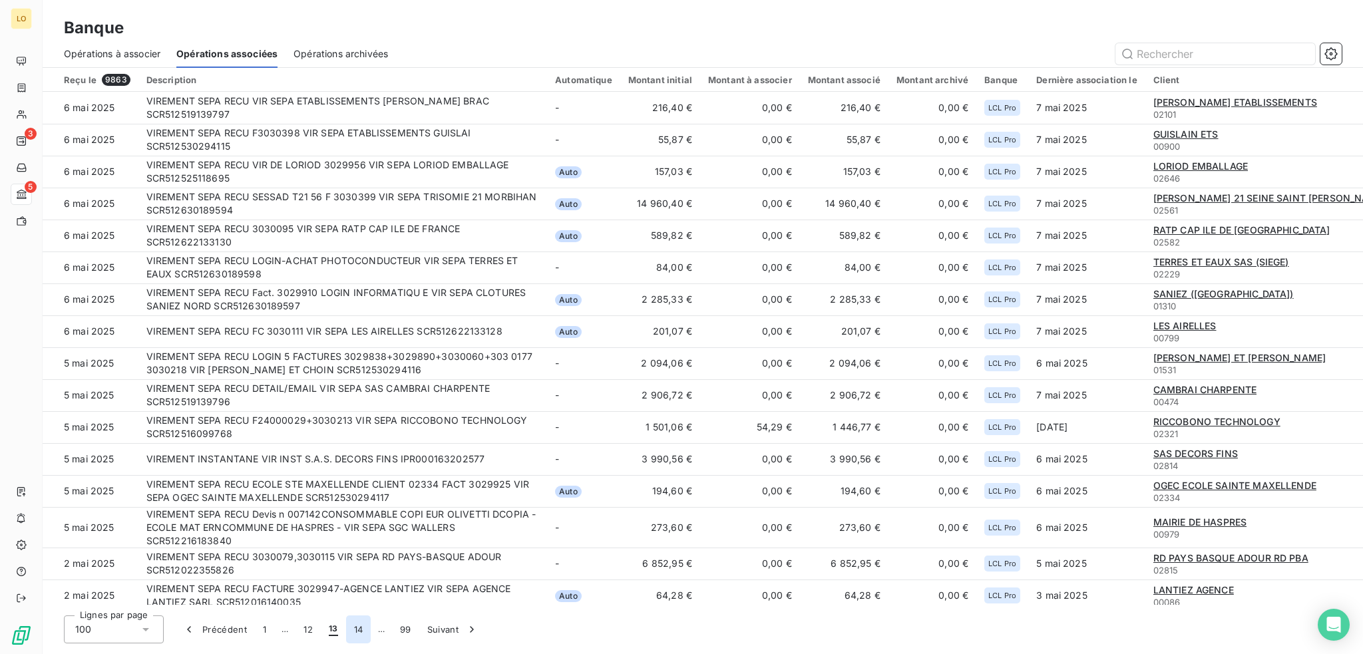
click at [361, 627] on button "14" at bounding box center [358, 629] width 25 height 28
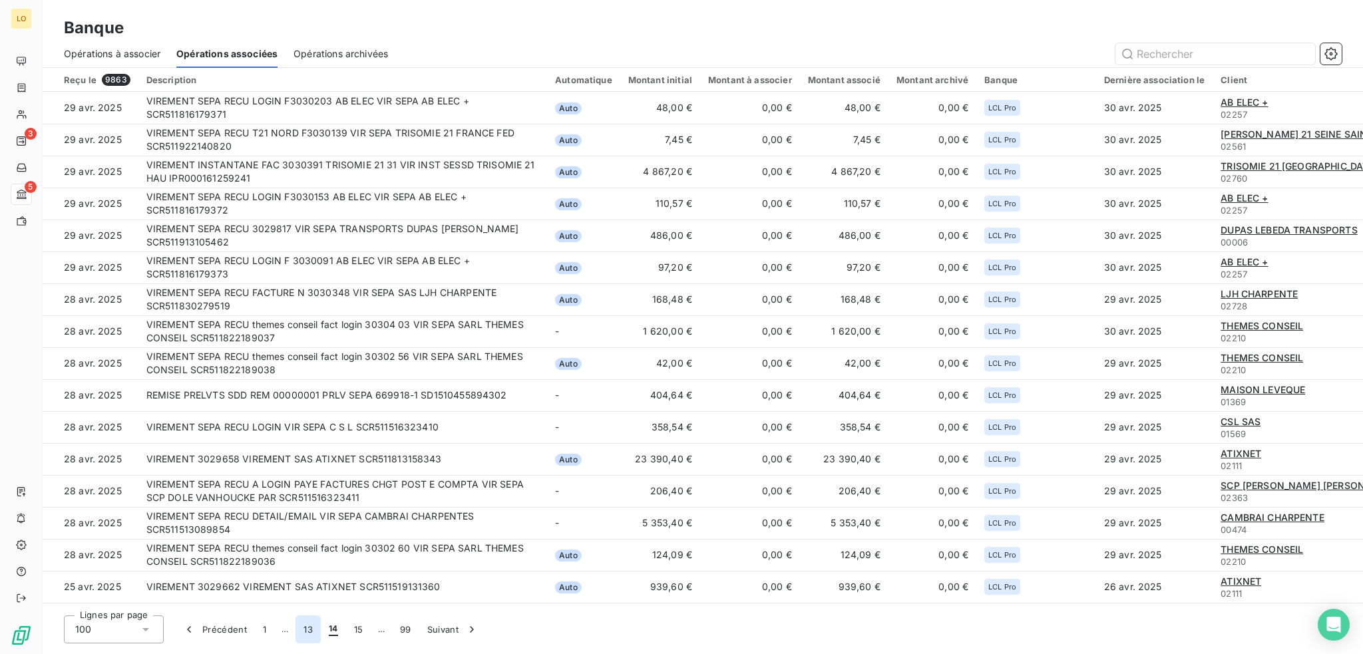
click at [309, 629] on button "13" at bounding box center [307, 629] width 25 height 28
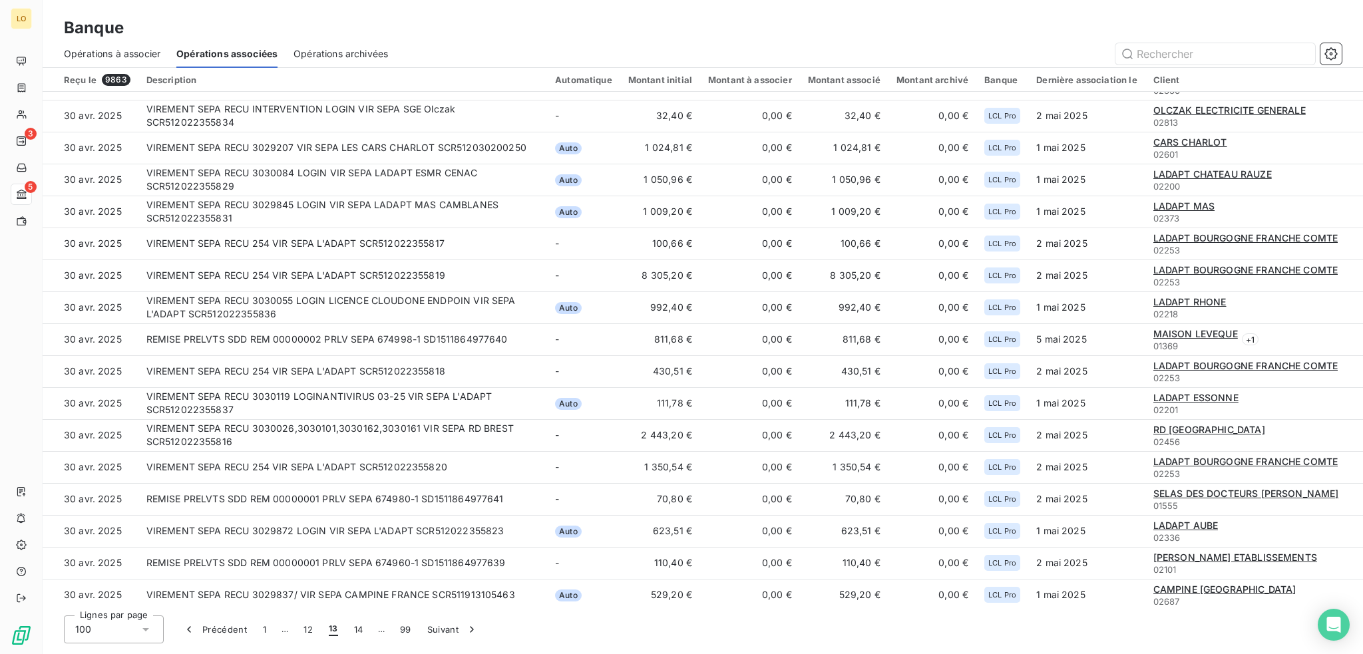
scroll to position [1603, 0]
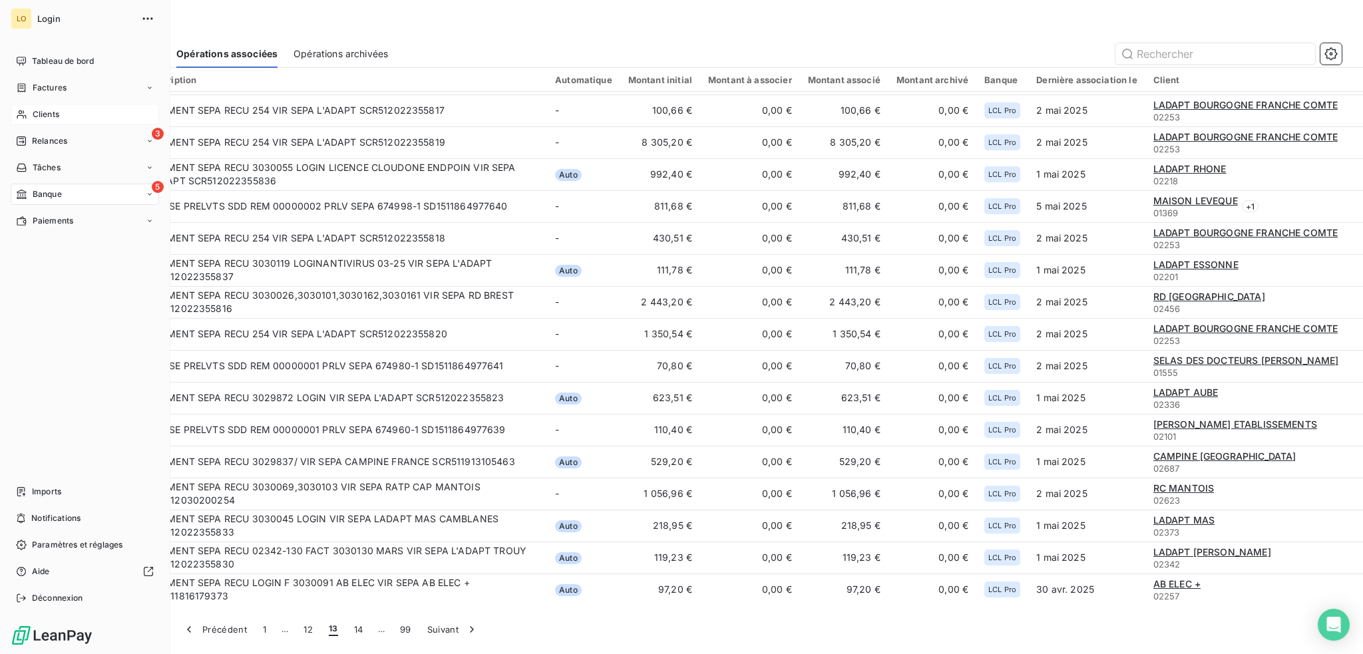
click at [59, 114] on div "Clients" at bounding box center [85, 114] width 148 height 21
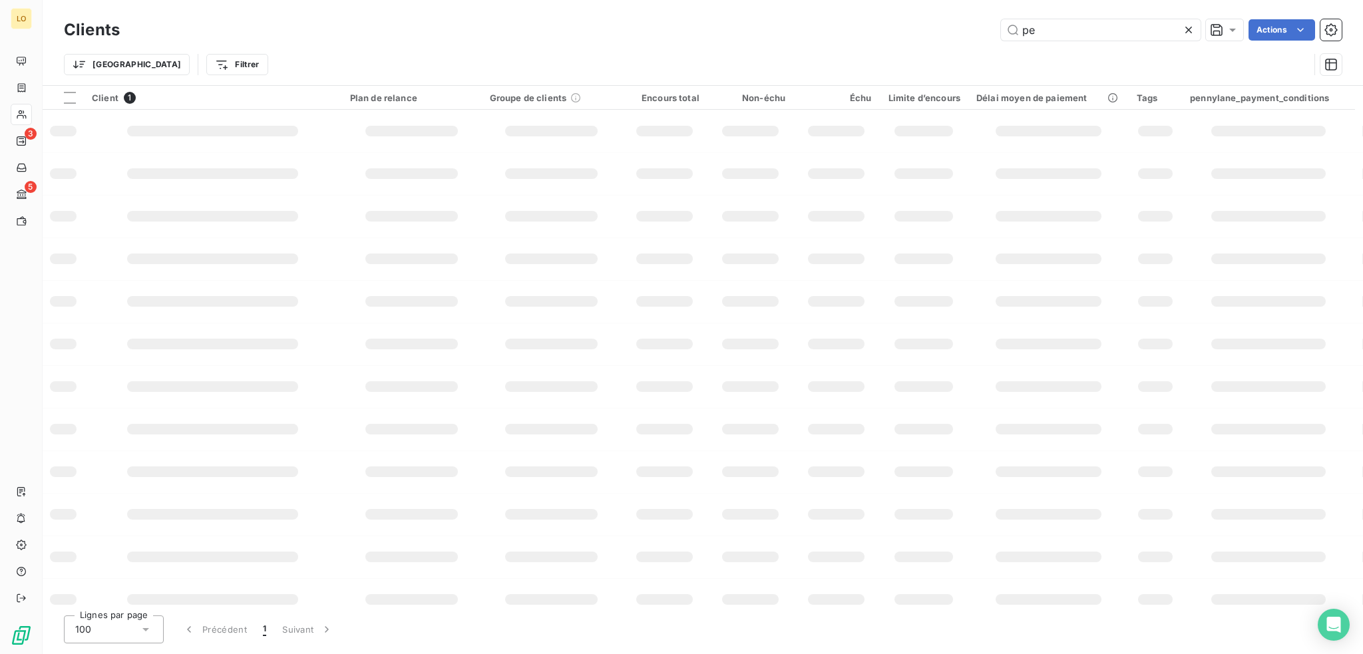
type input "p"
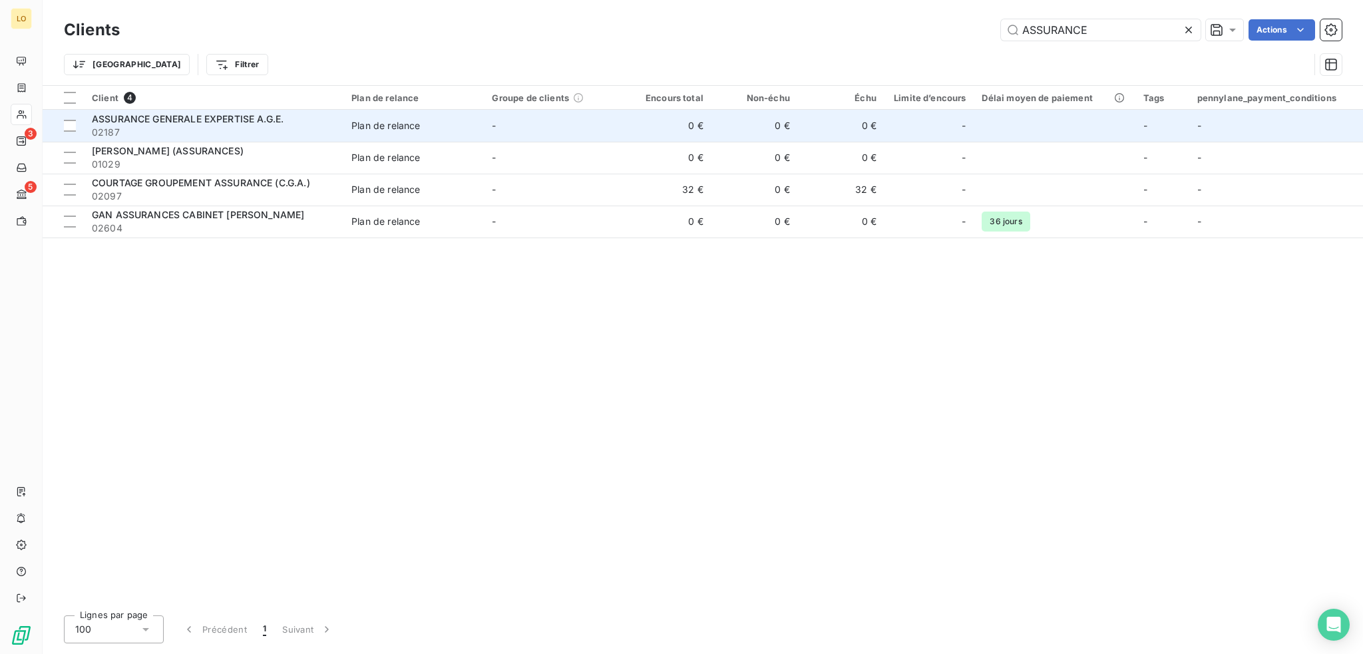
type input "ASSURANCE"
click at [275, 128] on span "02187" at bounding box center [214, 132] width 244 height 13
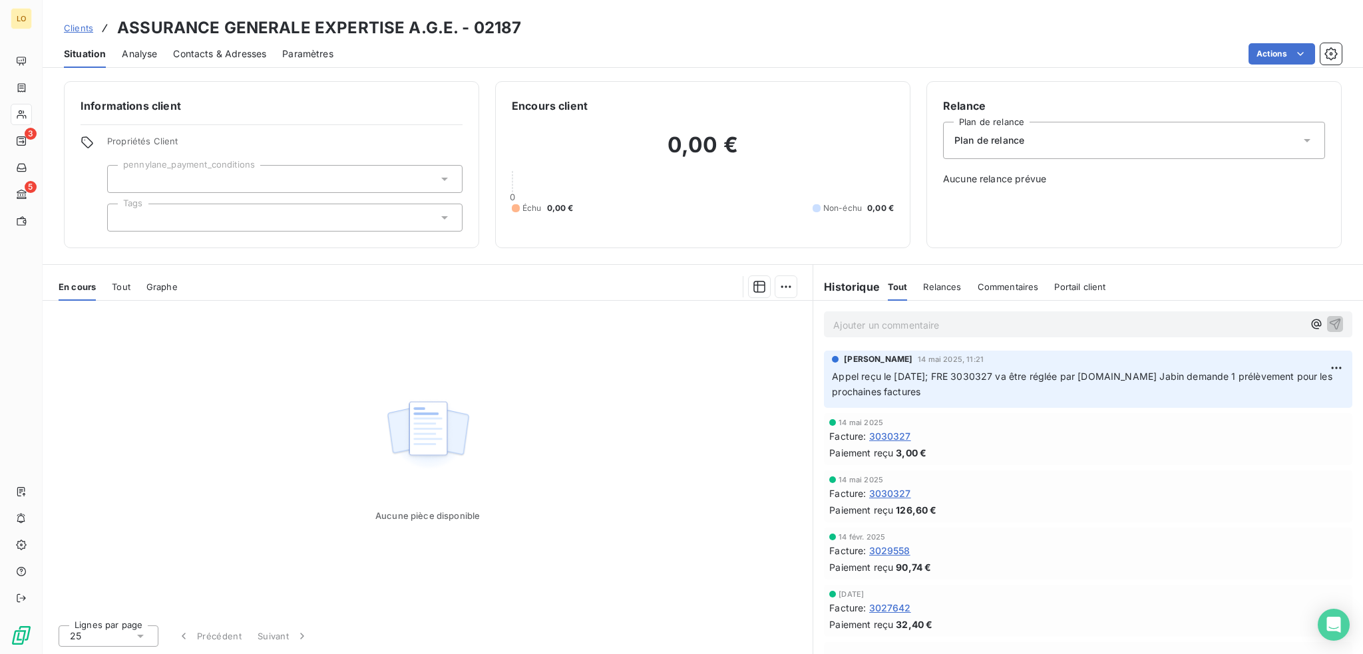
click at [226, 47] on span "Contacts & Adresses" at bounding box center [219, 53] width 93 height 13
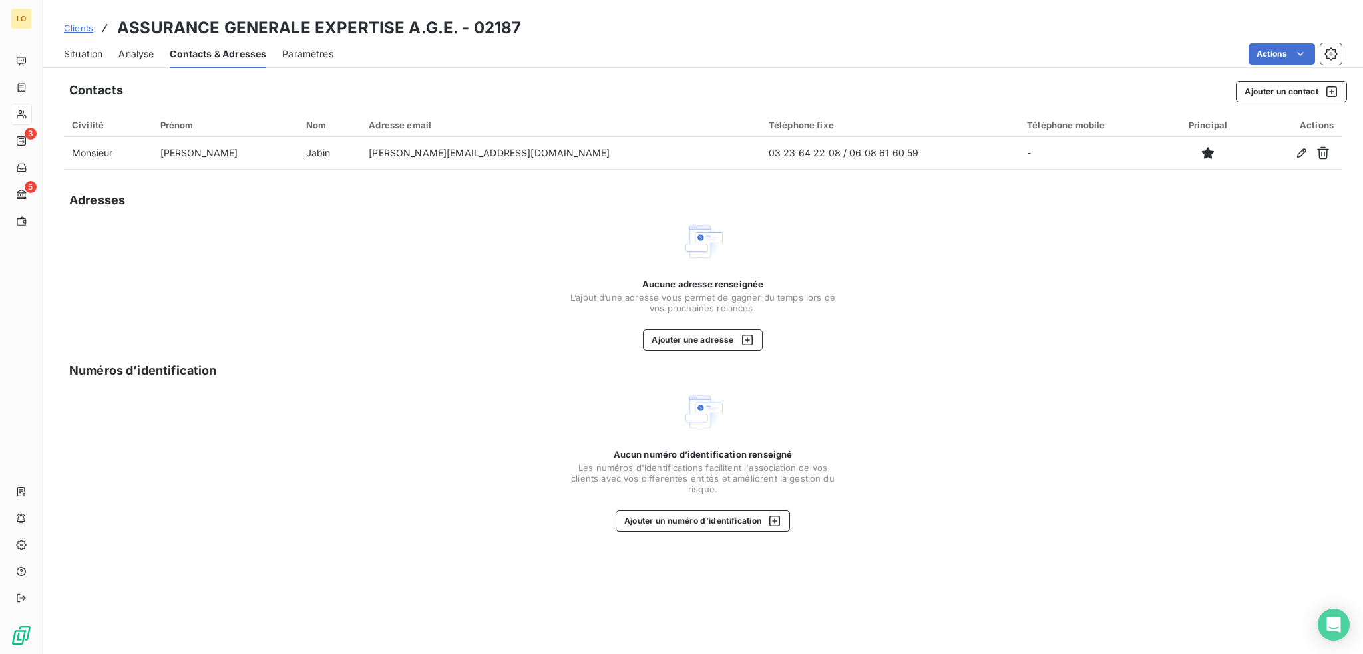
click at [103, 57] on div "Situation Analyse Contacts & Adresses Paramètres Actions" at bounding box center [703, 54] width 1320 height 28
click at [85, 52] on span "Situation" at bounding box center [83, 53] width 39 height 13
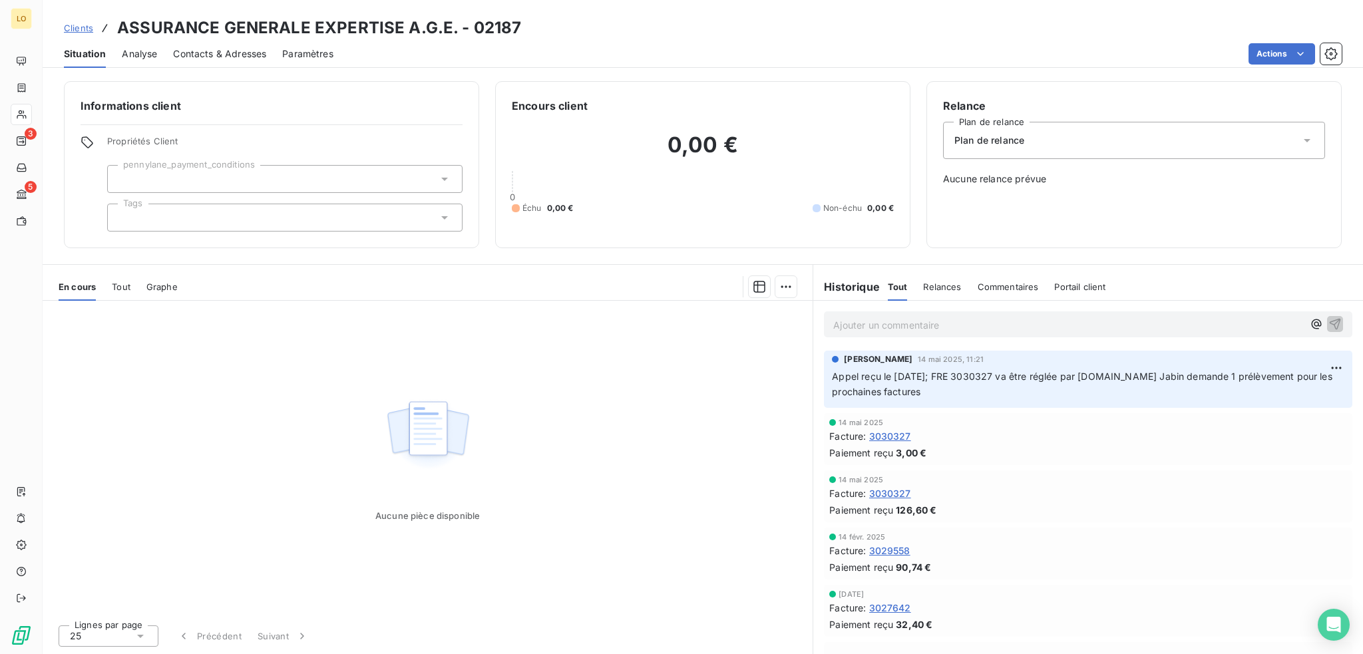
click at [884, 548] on span "3029558" at bounding box center [889, 551] width 41 height 14
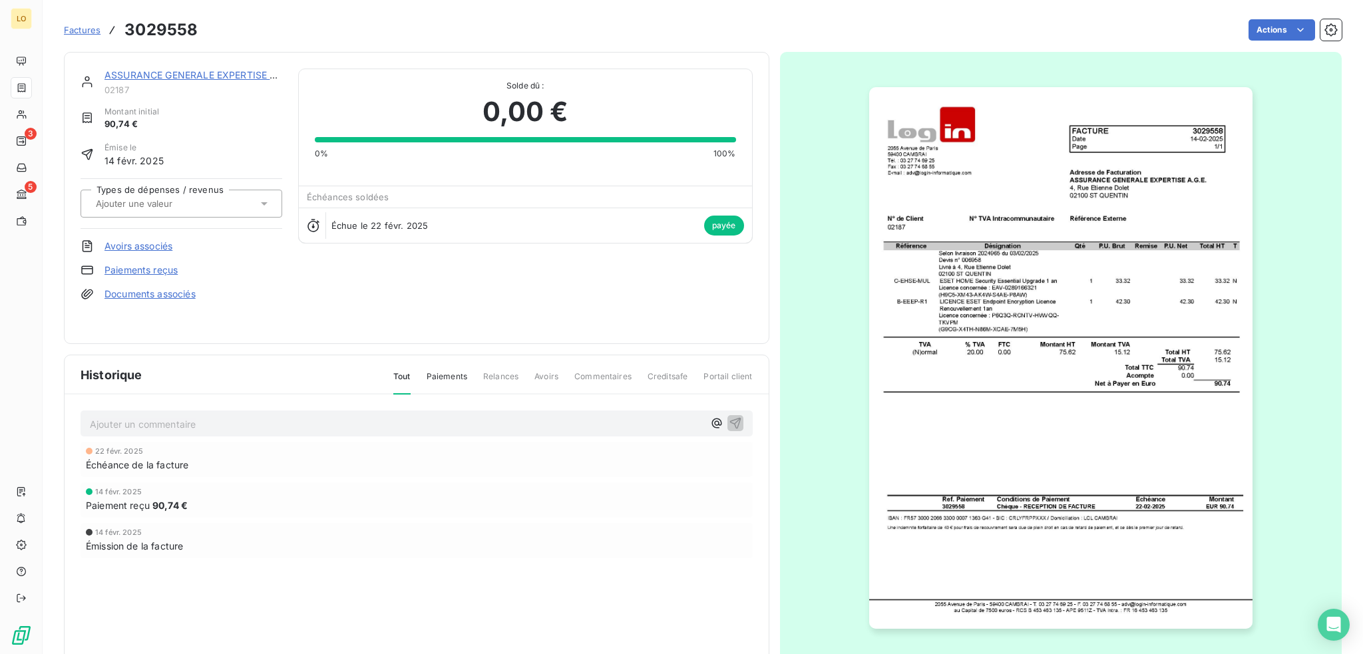
click at [1024, 303] on img "button" at bounding box center [1060, 358] width 383 height 542
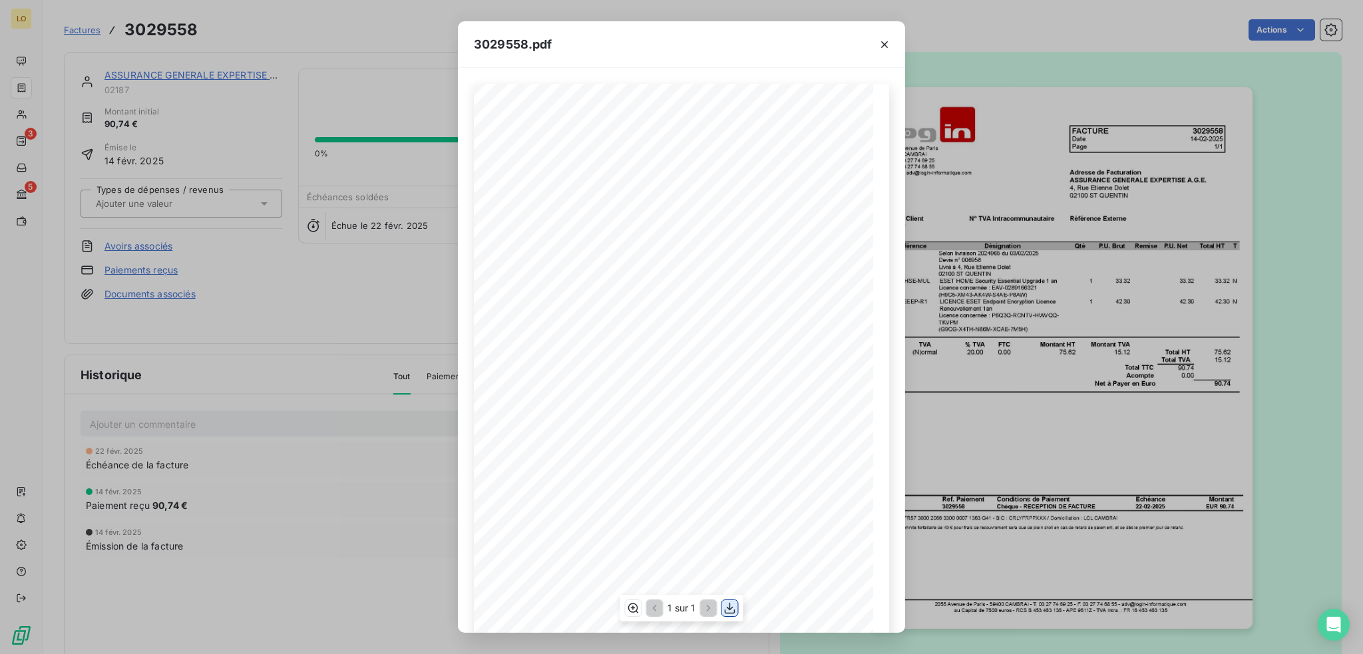
click at [732, 603] on icon "button" at bounding box center [729, 607] width 13 height 13
click at [881, 45] on icon "button" at bounding box center [884, 44] width 13 height 13
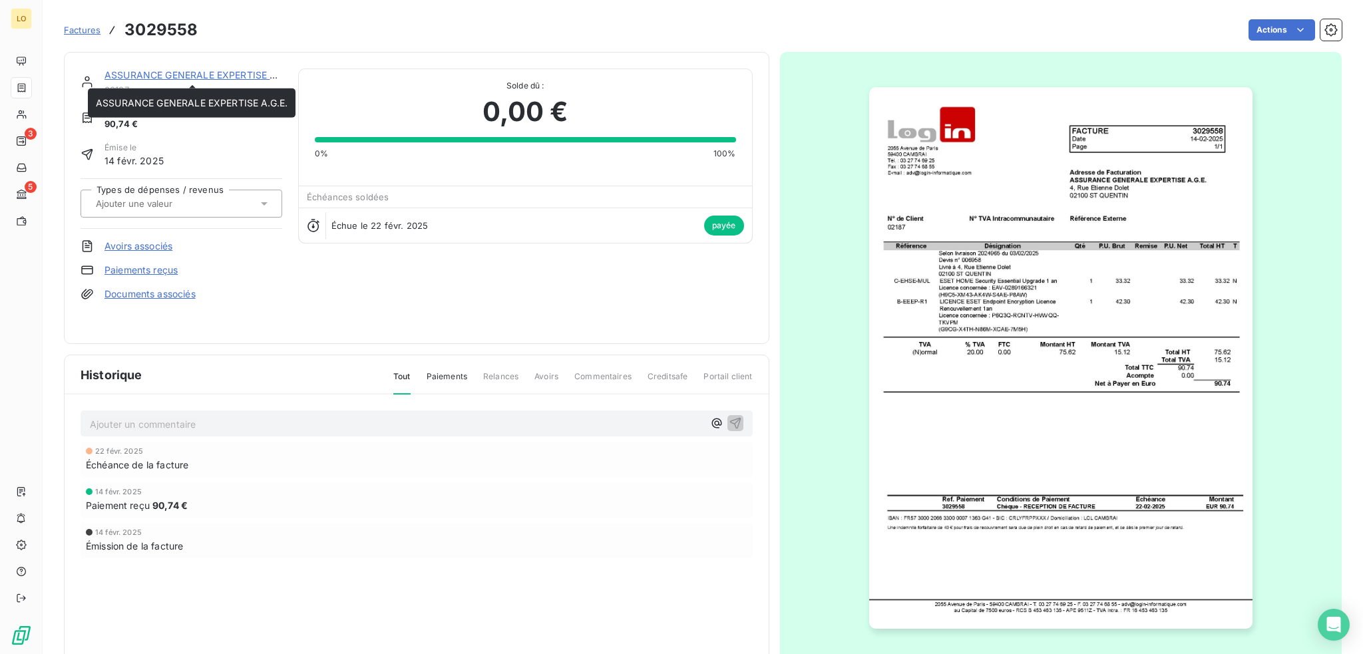
click at [217, 73] on link "ASSURANCE GENERALE EXPERTISE A.G.E." at bounding box center [200, 74] width 192 height 11
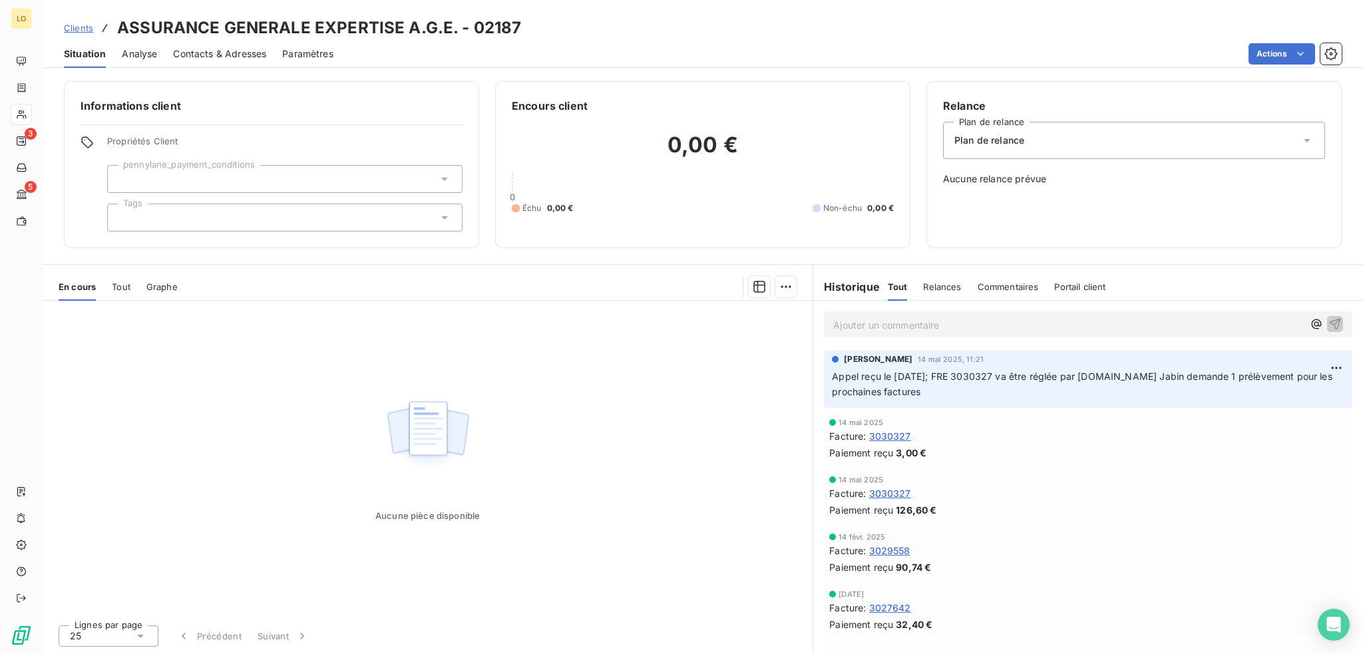
click at [898, 494] on span "3030327" at bounding box center [890, 493] width 42 height 14
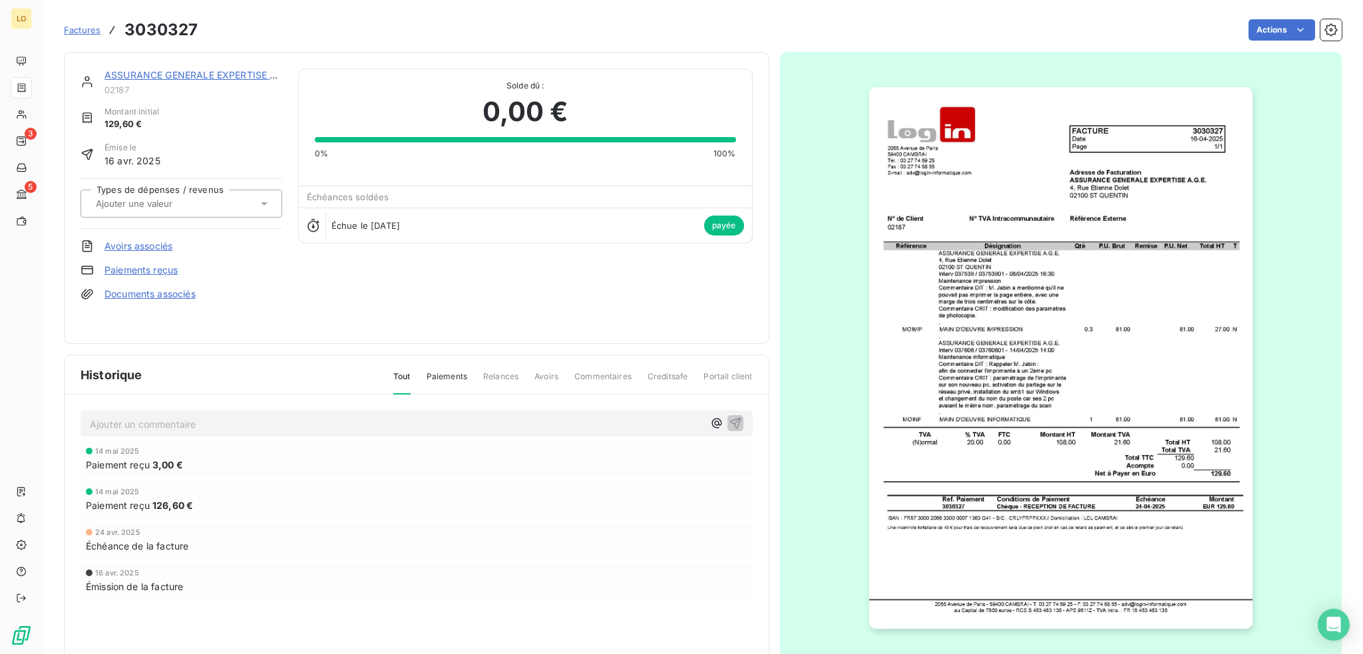
click at [1017, 221] on img "button" at bounding box center [1060, 358] width 383 height 542
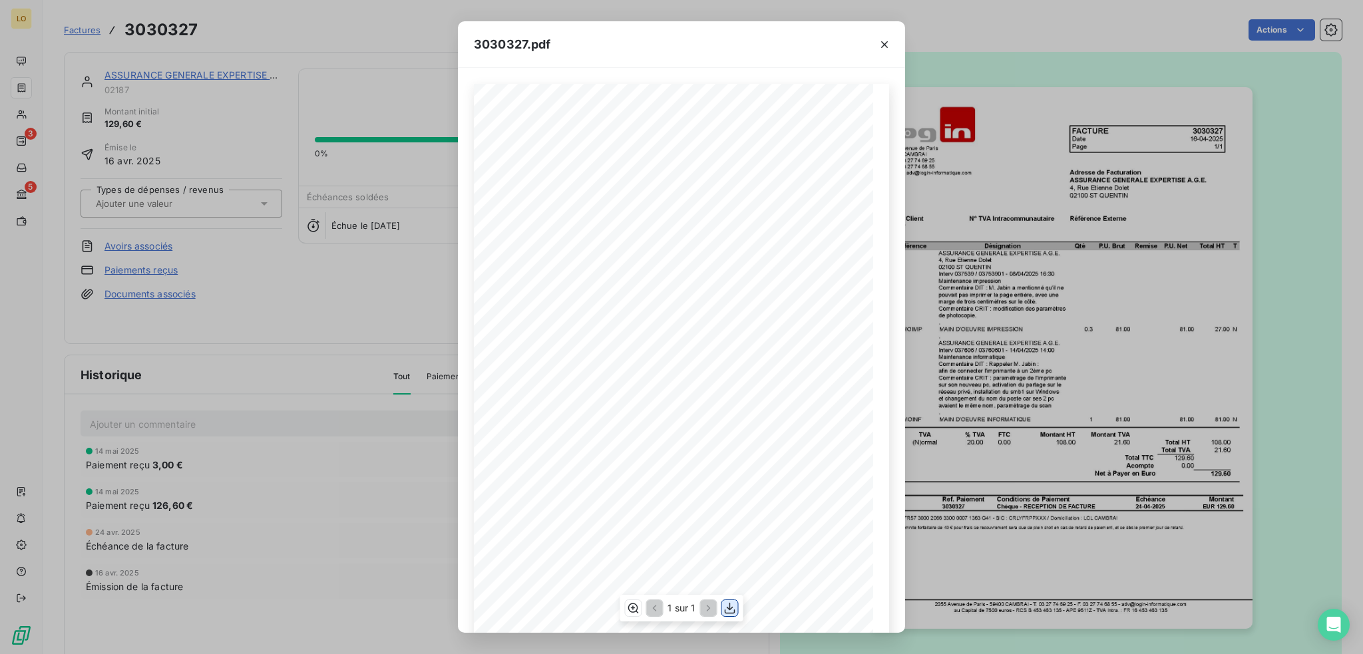
click at [732, 608] on icon "button" at bounding box center [729, 607] width 13 height 13
click at [890, 47] on icon "button" at bounding box center [884, 44] width 13 height 13
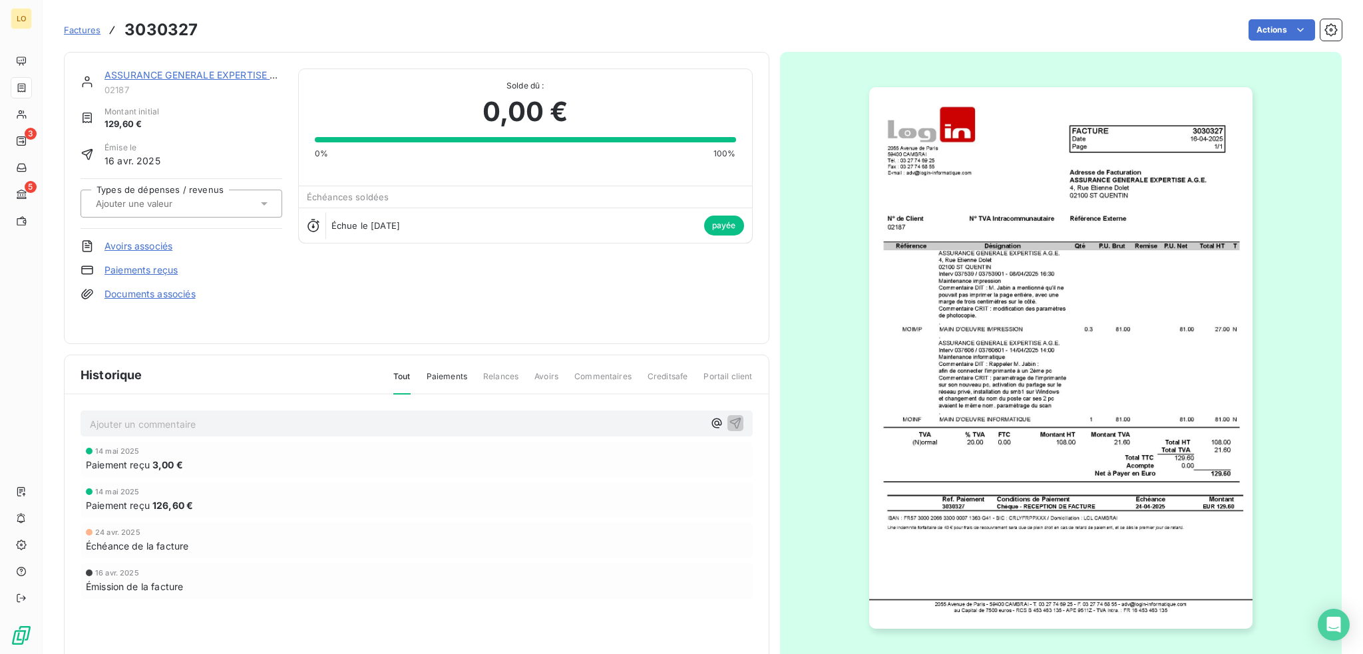
click at [245, 76] on link "ASSURANCE GENERALE EXPERTISE A.G.E." at bounding box center [200, 74] width 192 height 11
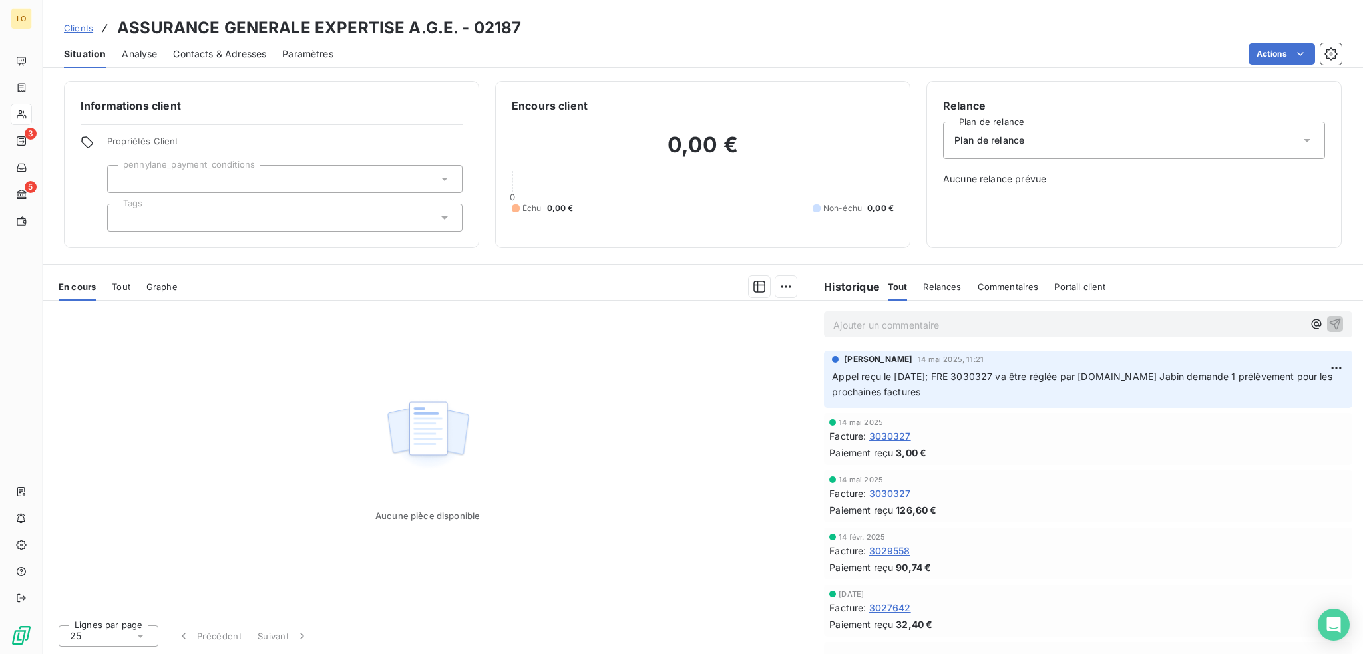
click at [235, 54] on span "Contacts & Adresses" at bounding box center [219, 53] width 93 height 13
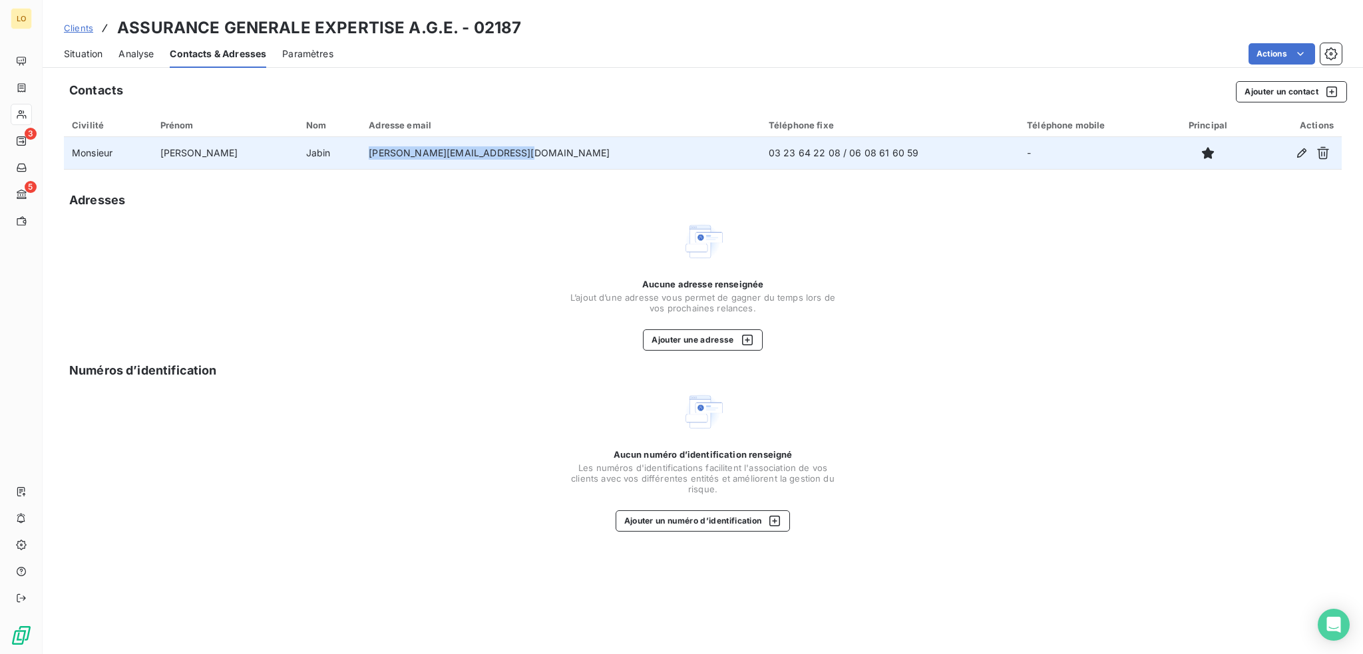
drag, startPoint x: 524, startPoint y: 155, endPoint x: 350, endPoint y: 155, distance: 173.7
click at [361, 155] on td "[PERSON_NAME][EMAIL_ADDRESS][DOMAIN_NAME]" at bounding box center [561, 153] width 400 height 32
copy td "[PERSON_NAME][EMAIL_ADDRESS][DOMAIN_NAME]"
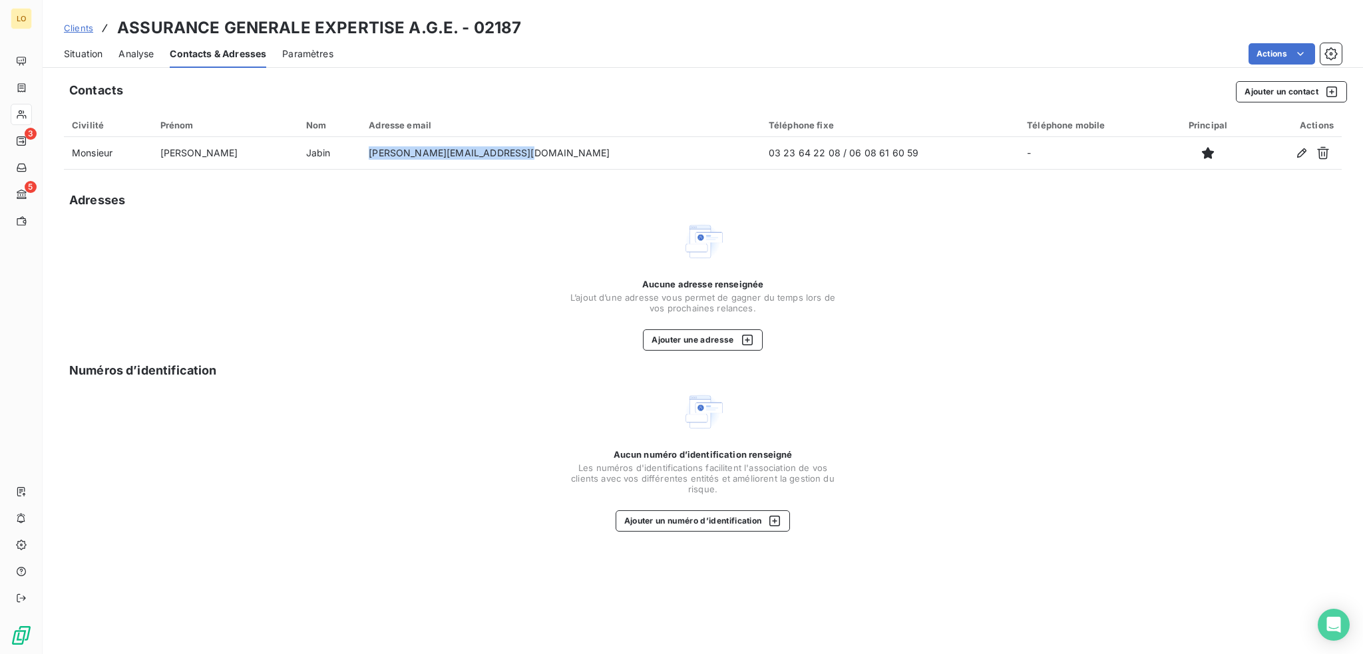
click at [85, 53] on span "Situation" at bounding box center [83, 53] width 39 height 13
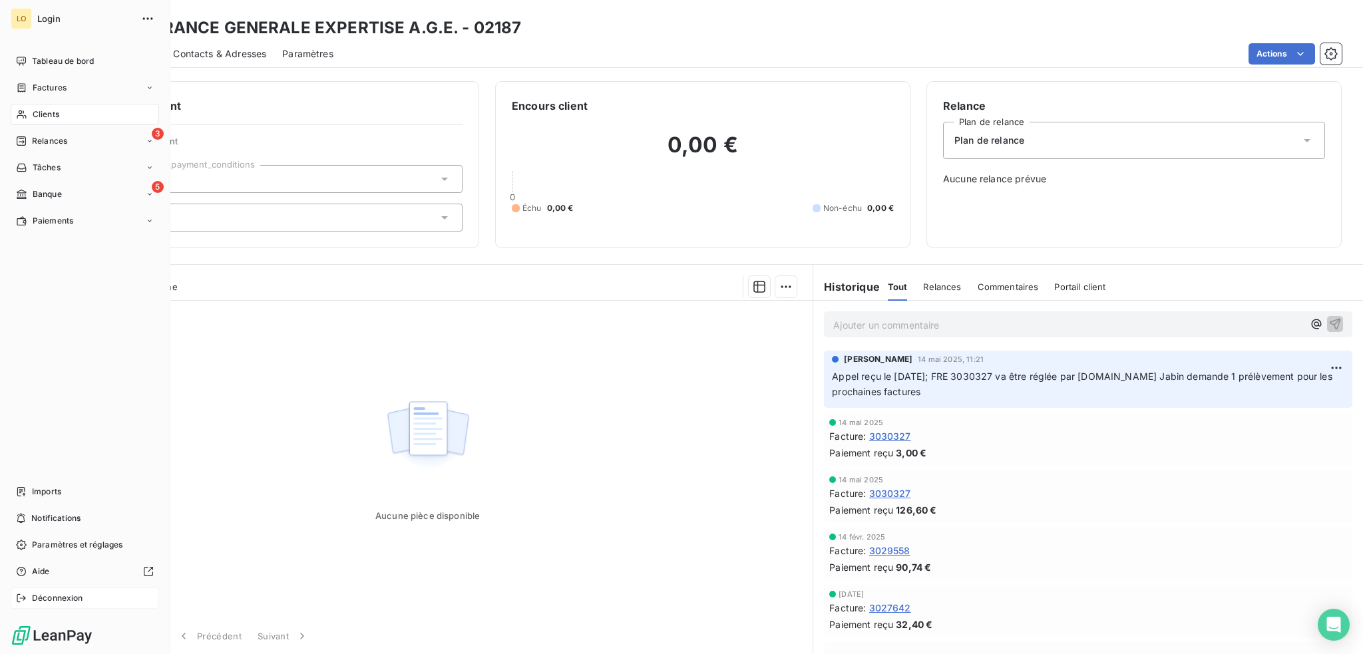
click at [56, 600] on span "Déconnexion" at bounding box center [57, 598] width 51 height 12
